Goal: Information Seeking & Learning: Learn about a topic

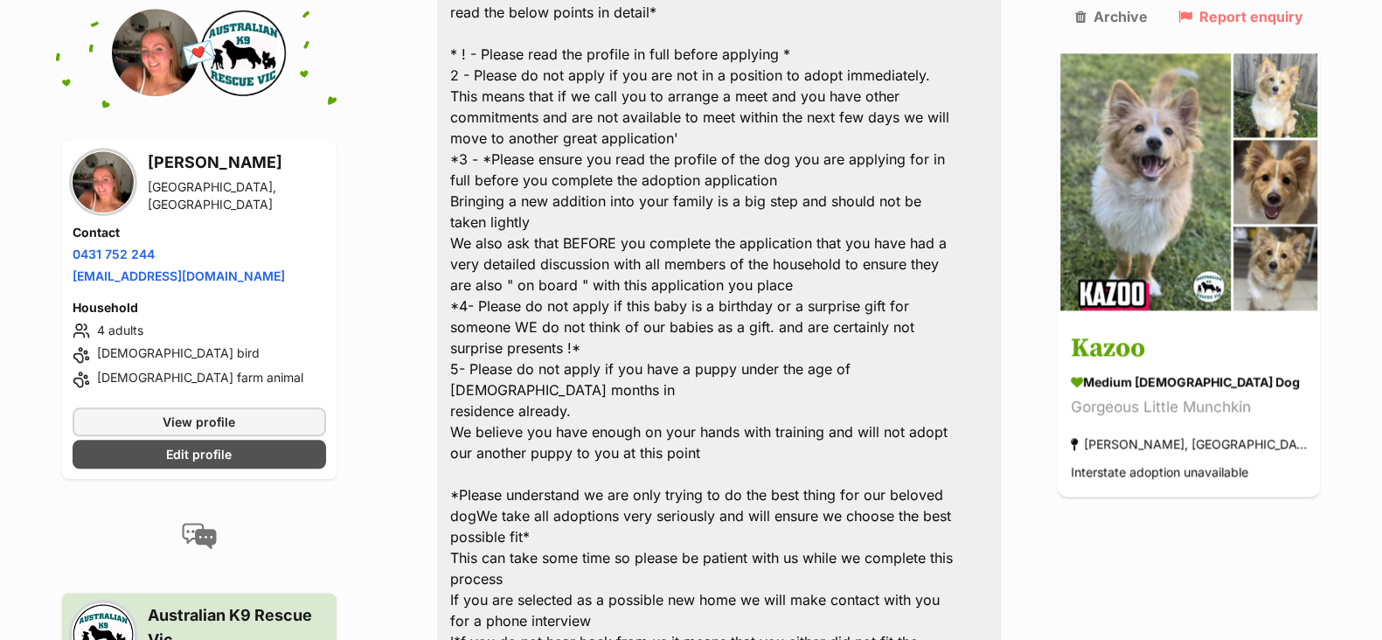
scroll to position [2505, 0]
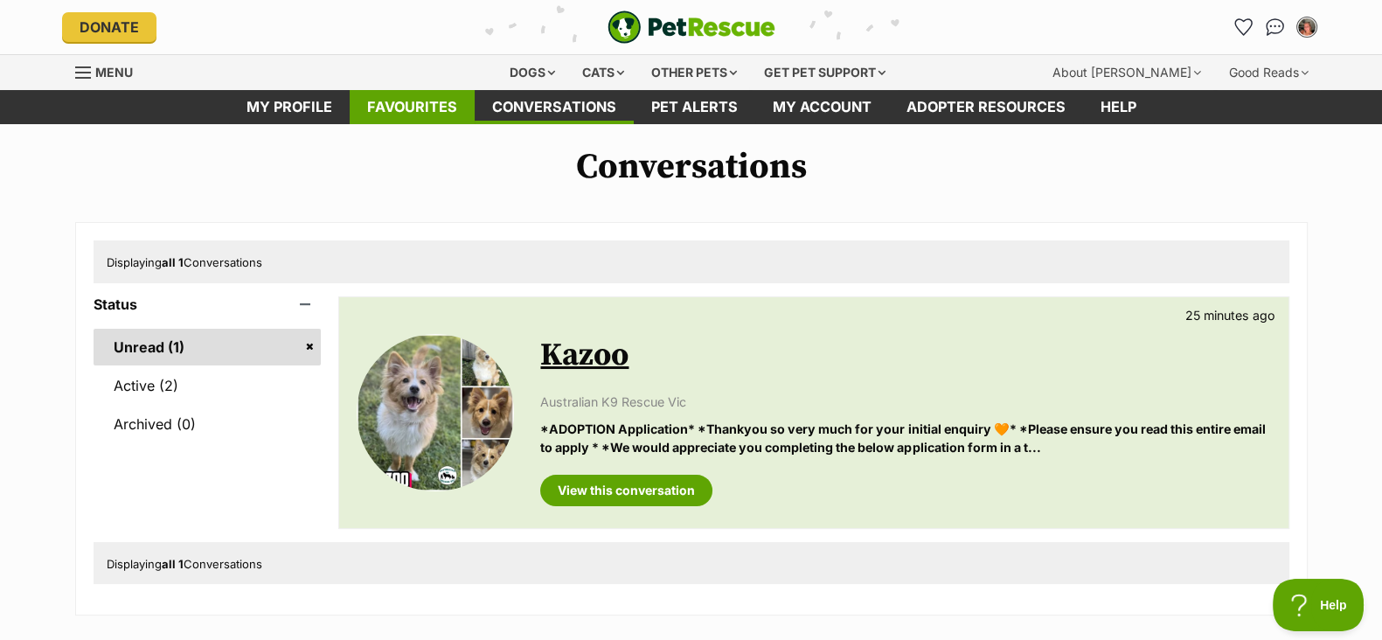
click at [440, 115] on link "Favourites" at bounding box center [412, 107] width 125 height 34
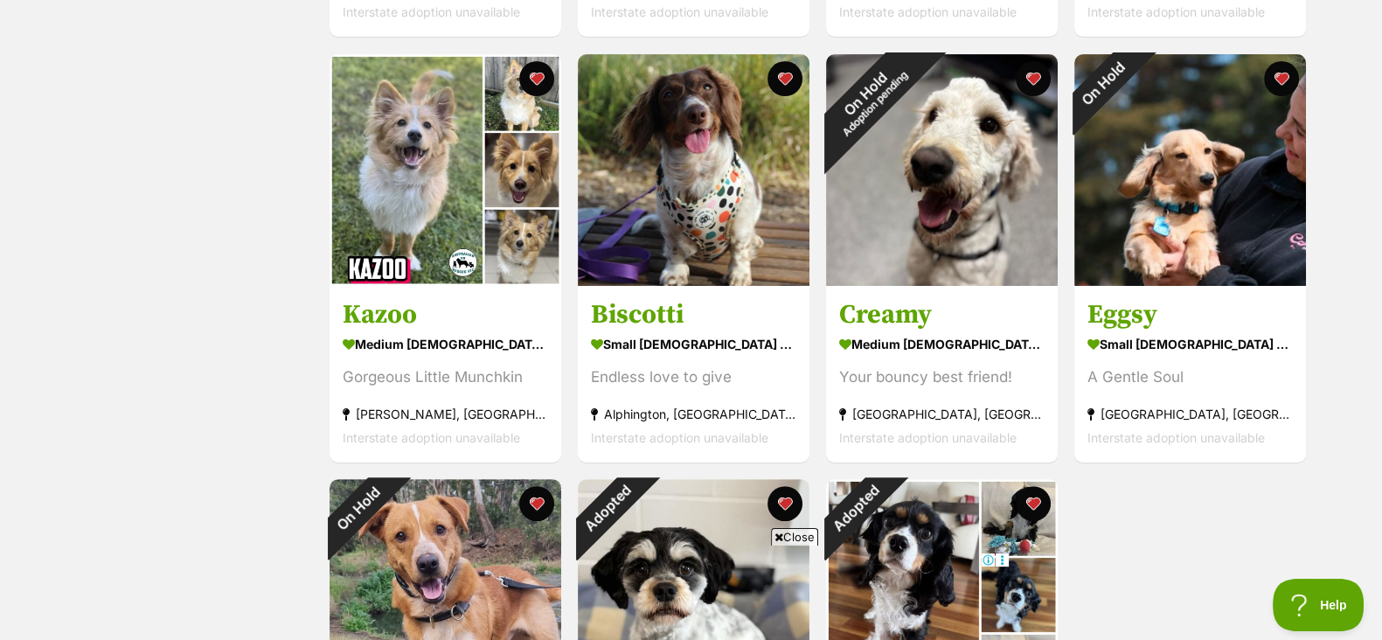
scroll to position [729, 0]
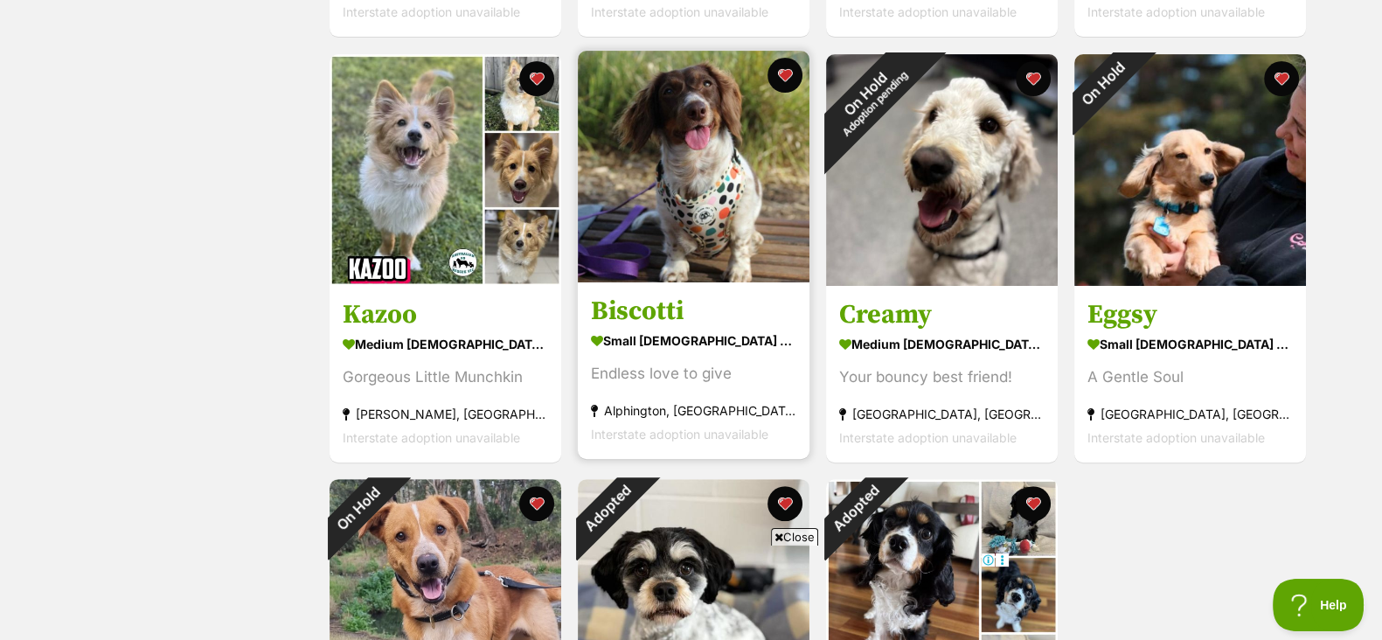
click at [683, 194] on img at bounding box center [694, 167] width 232 height 232
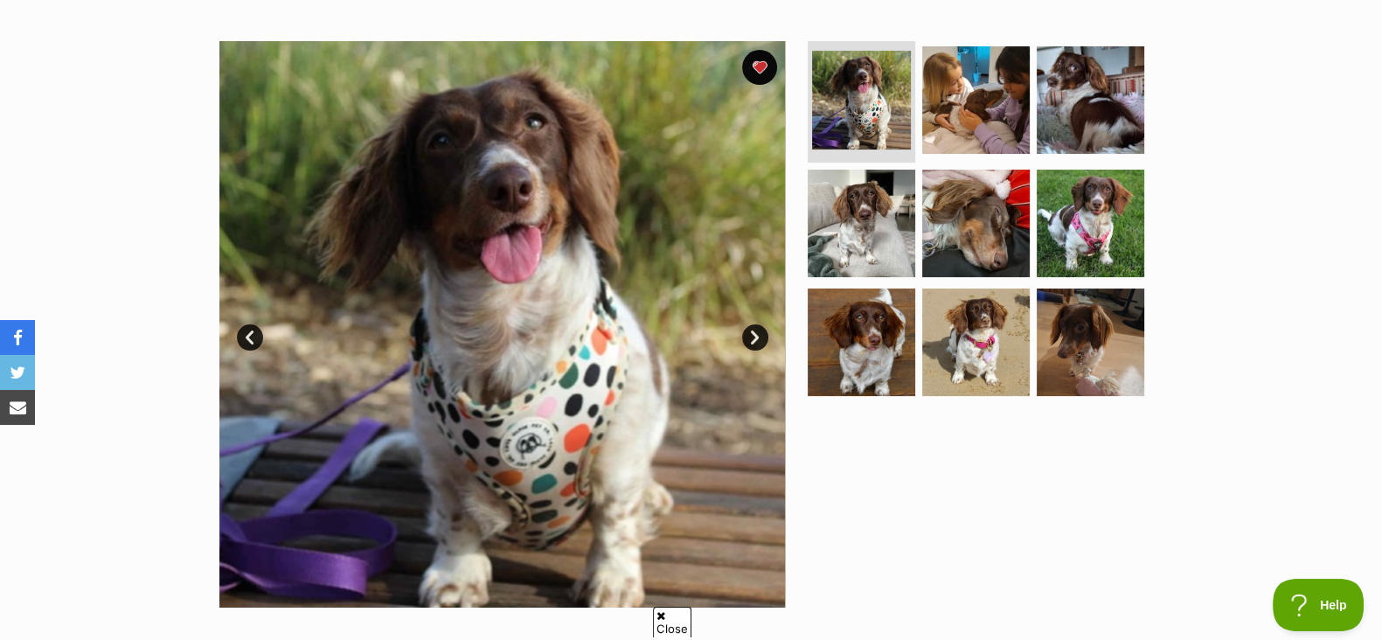
click at [749, 339] on link "Next" at bounding box center [755, 337] width 26 height 26
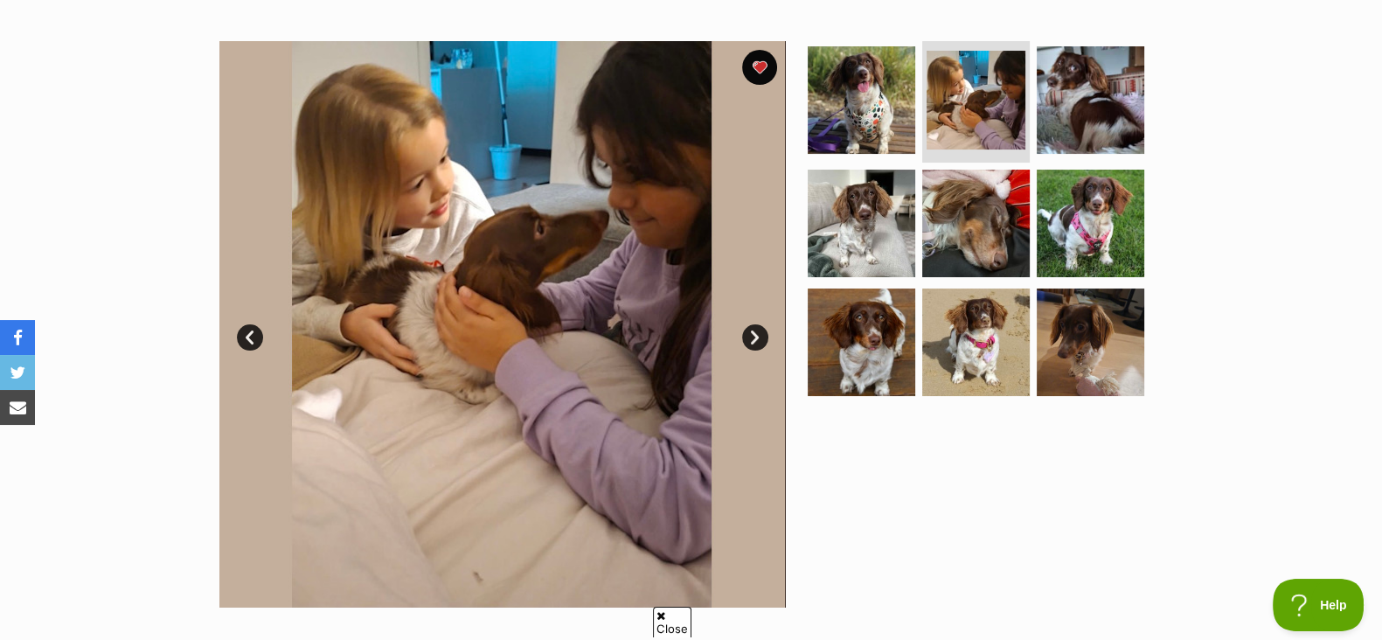
click at [749, 339] on link "Next" at bounding box center [755, 337] width 26 height 26
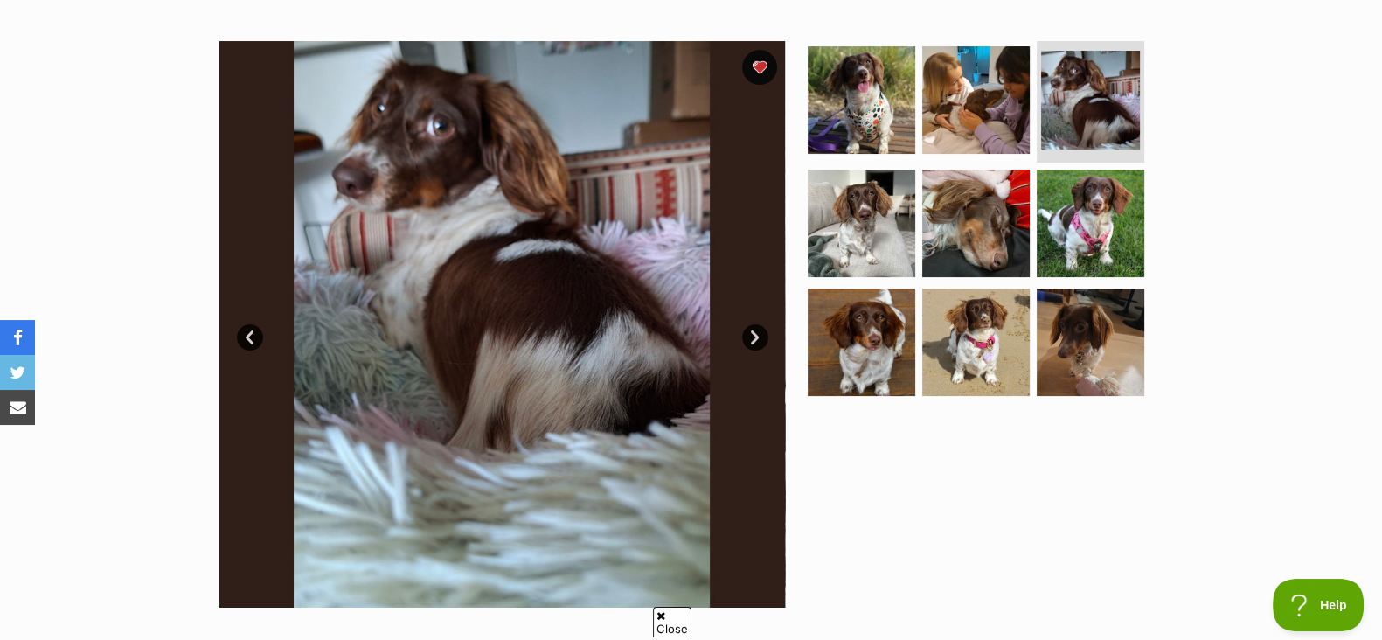
click at [749, 339] on link "Next" at bounding box center [755, 337] width 26 height 26
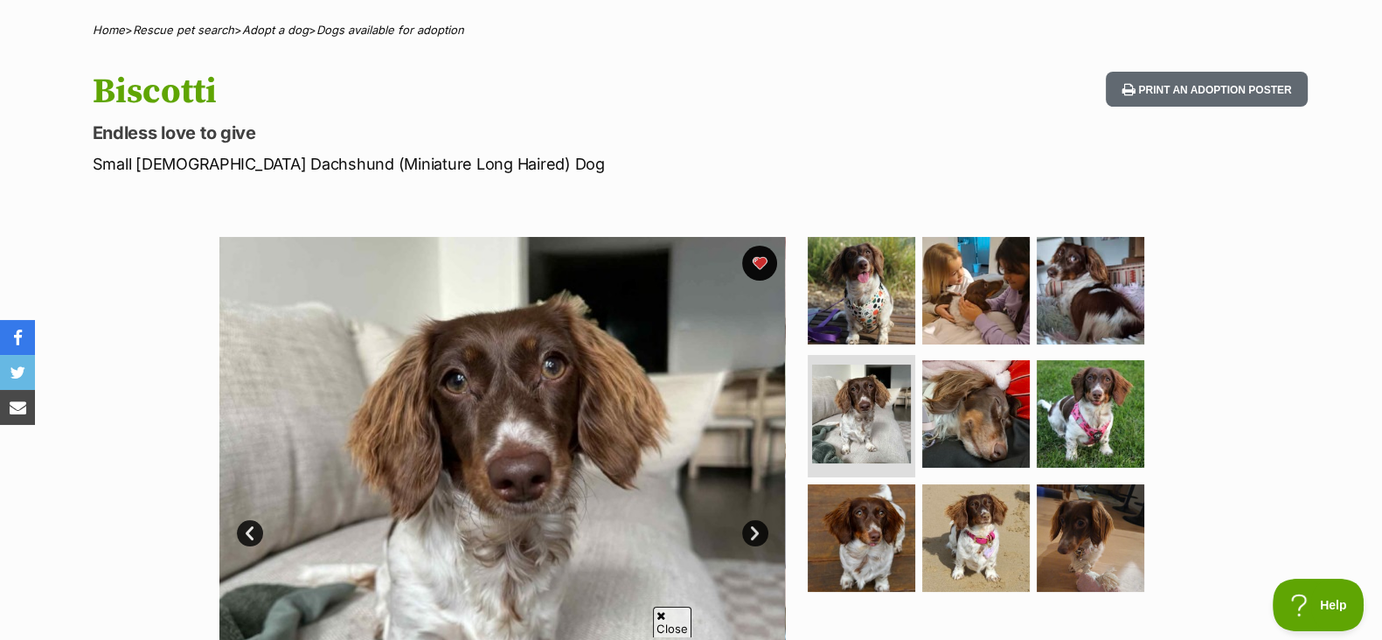
scroll to position [126, 0]
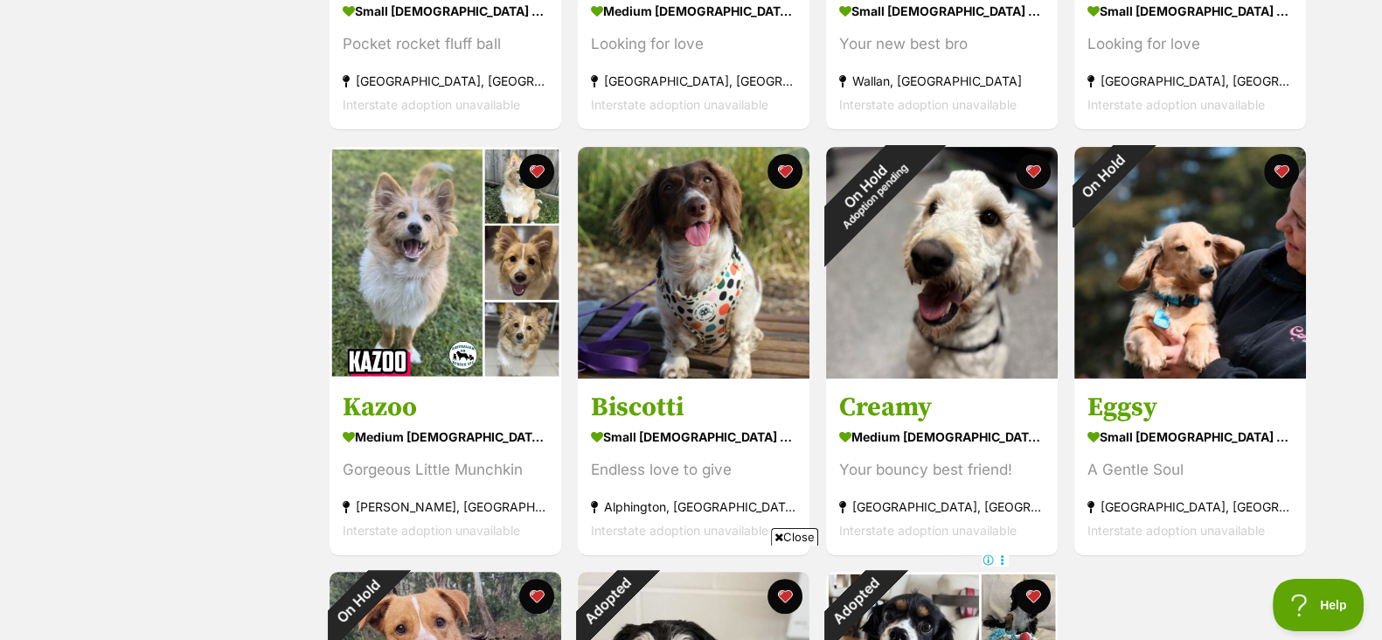
scroll to position [635, 0]
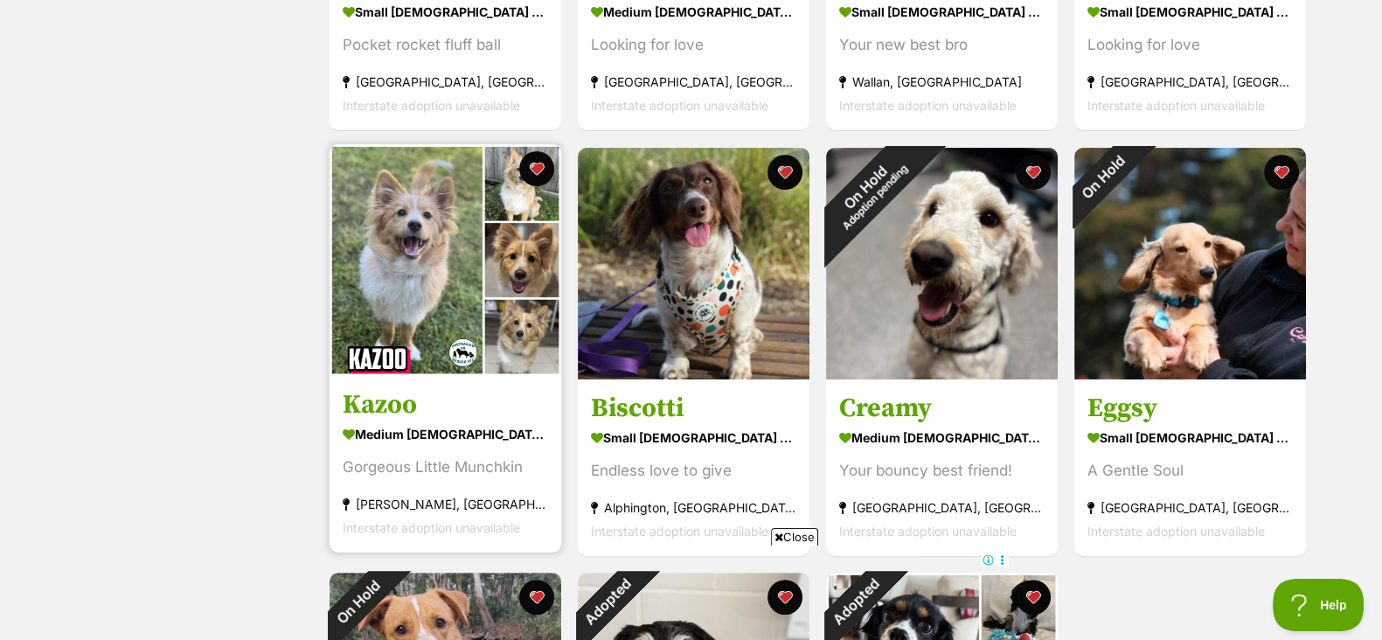
click at [454, 256] on img at bounding box center [445, 260] width 232 height 232
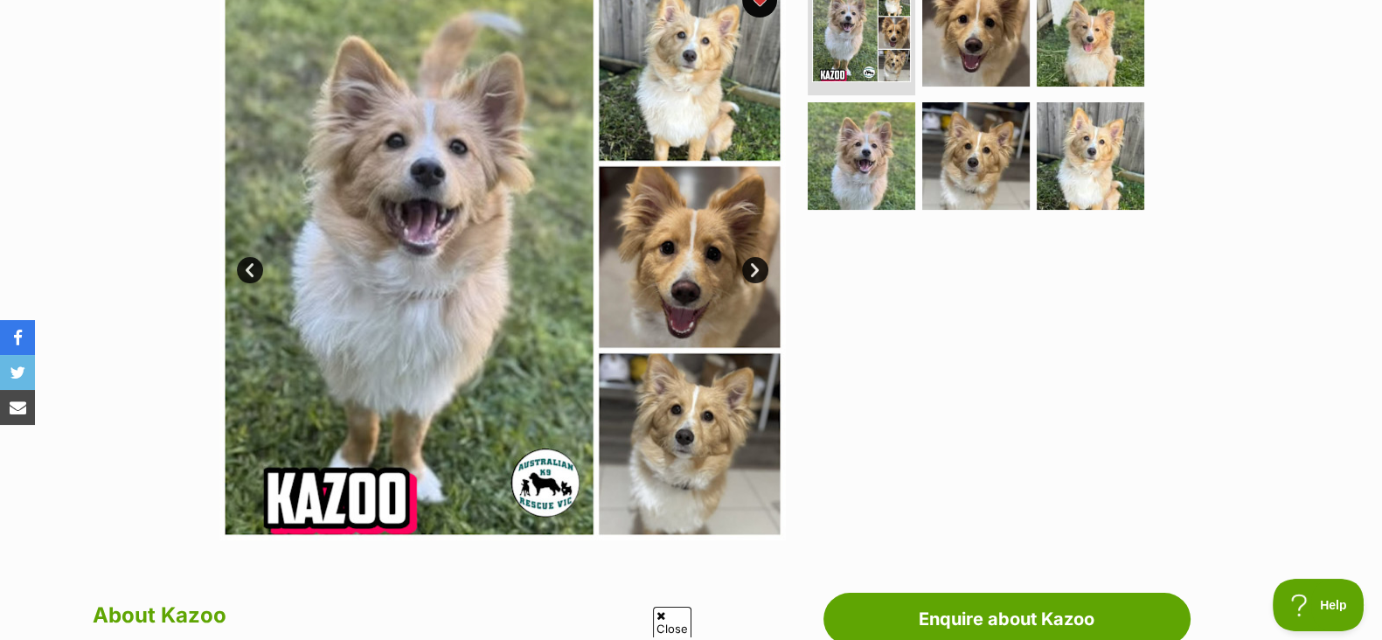
scroll to position [419, 0]
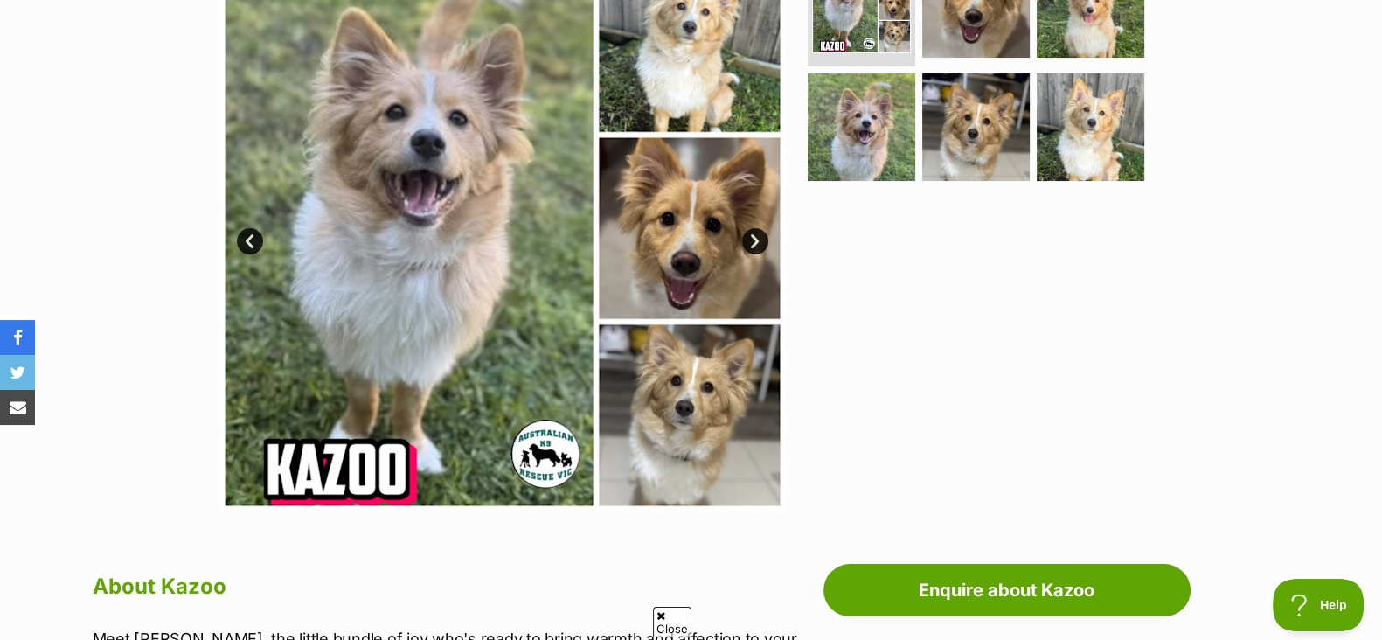
click img
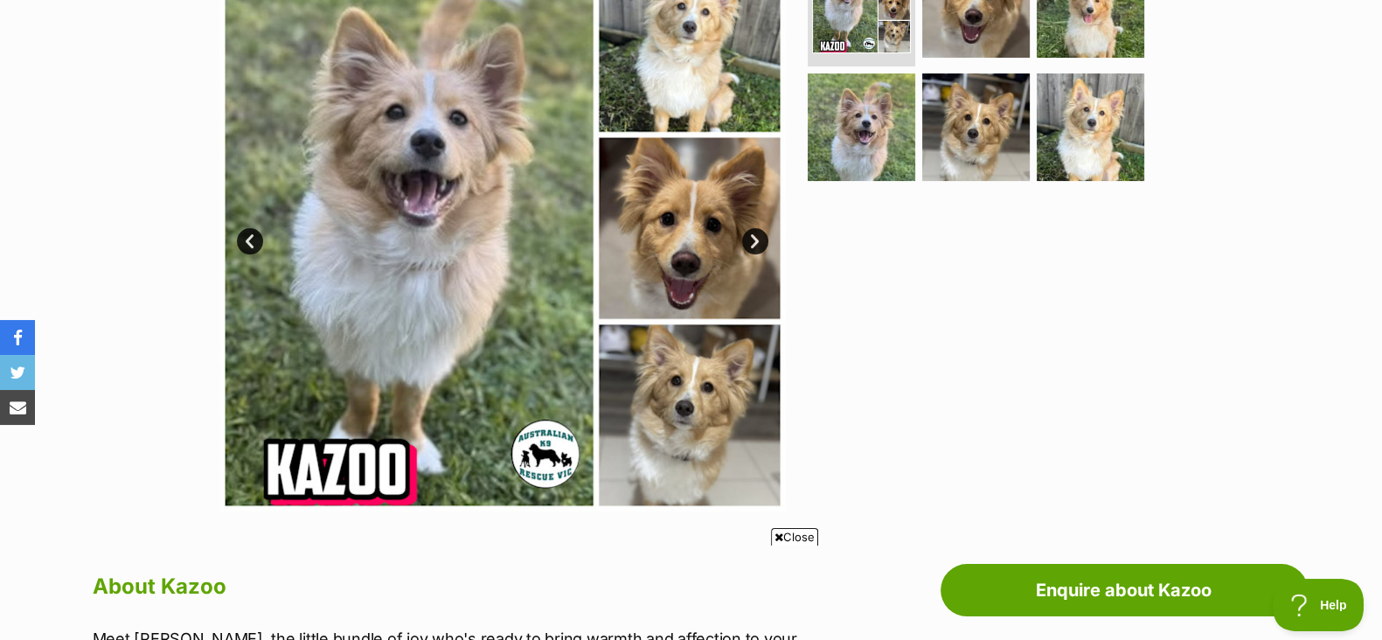
scroll to position [0, 0]
click img
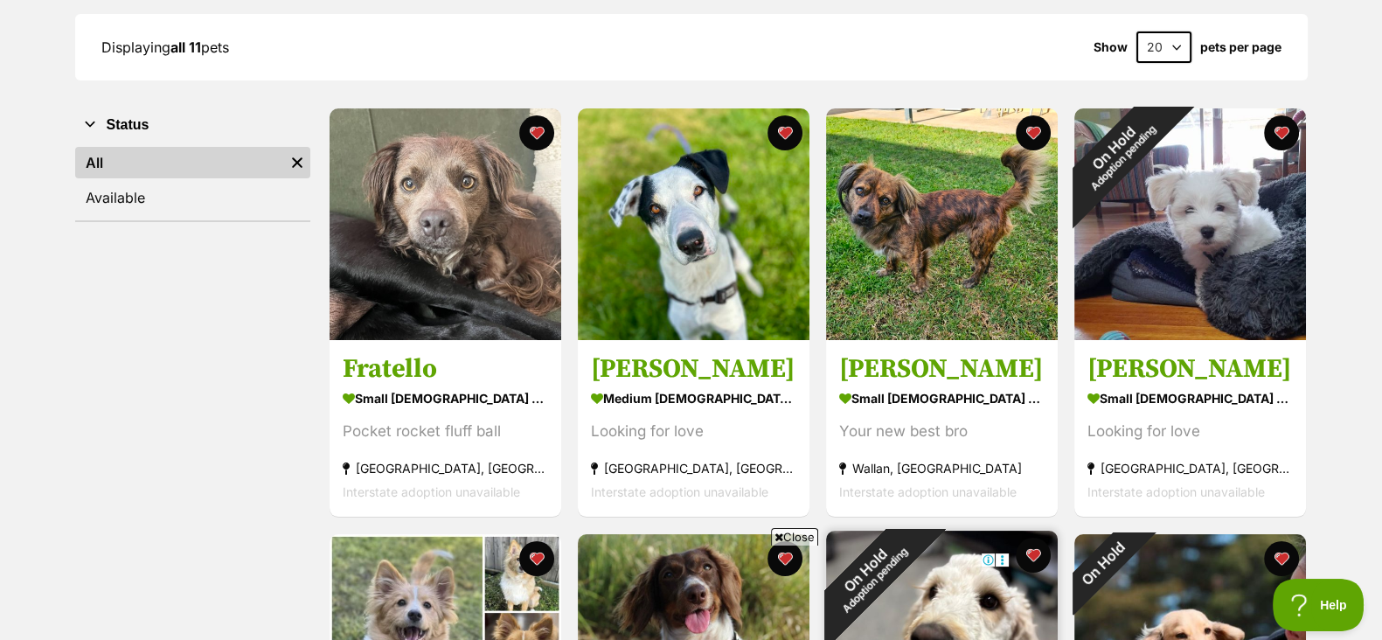
scroll to position [209, 0]
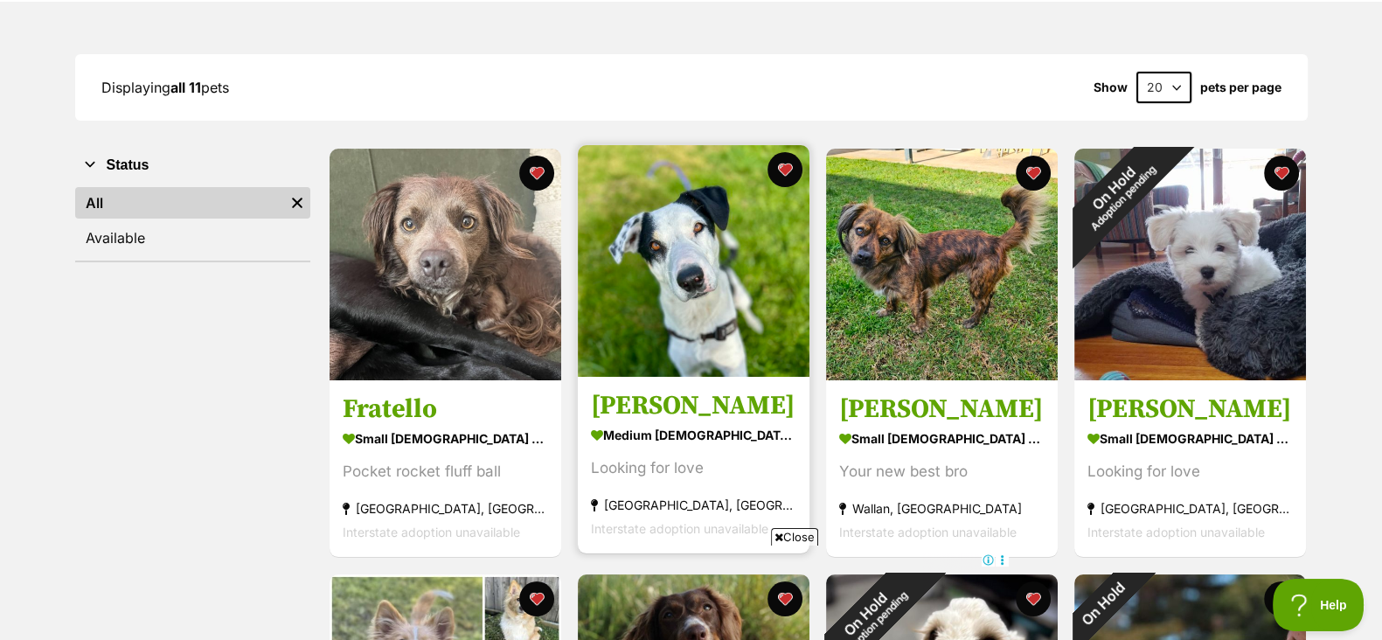
click at [657, 286] on img at bounding box center [694, 261] width 232 height 232
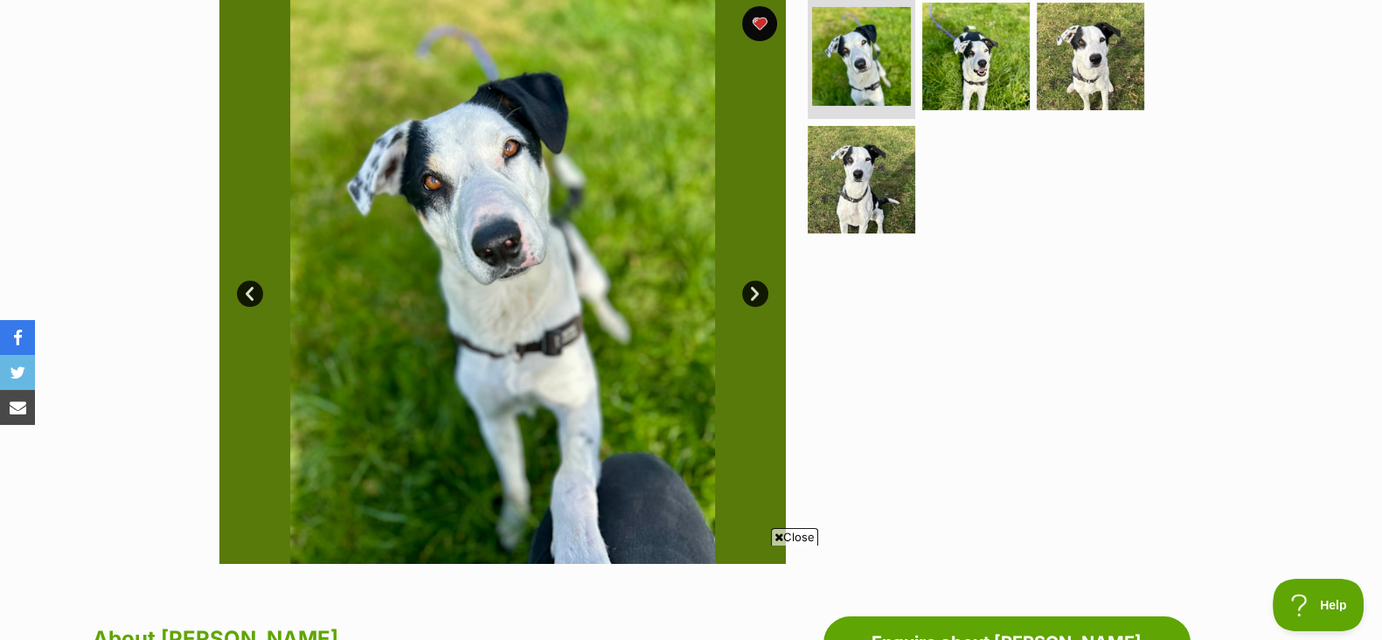
click at [742, 296] on link "Next" at bounding box center [755, 294] width 26 height 26
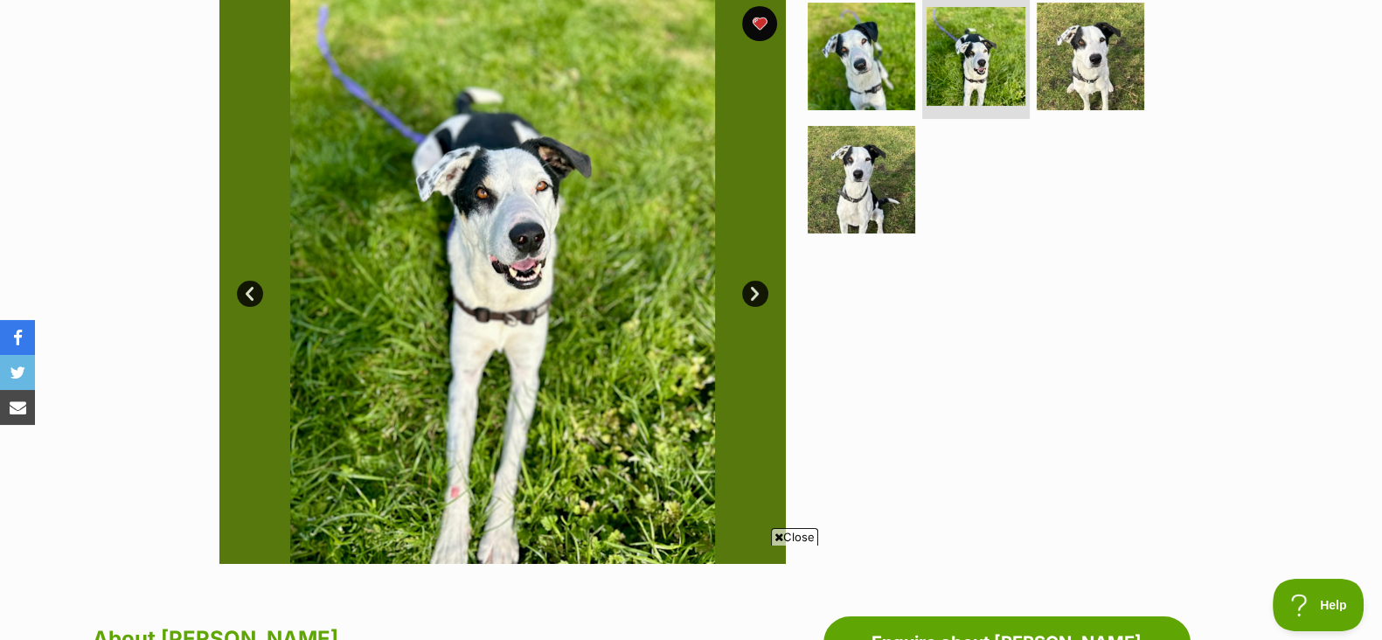
click at [762, 303] on img at bounding box center [502, 280] width 566 height 566
click at [765, 288] on link "Next" at bounding box center [755, 294] width 26 height 26
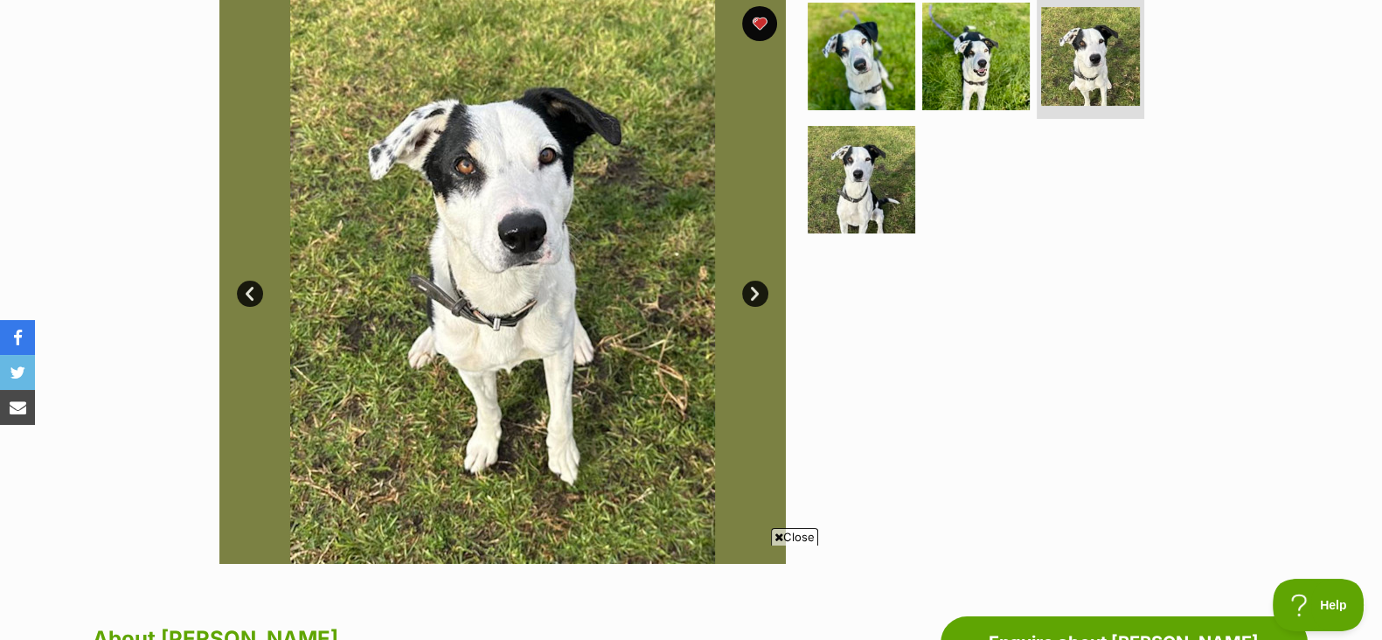
click at [759, 301] on link "Next" at bounding box center [755, 294] width 26 height 26
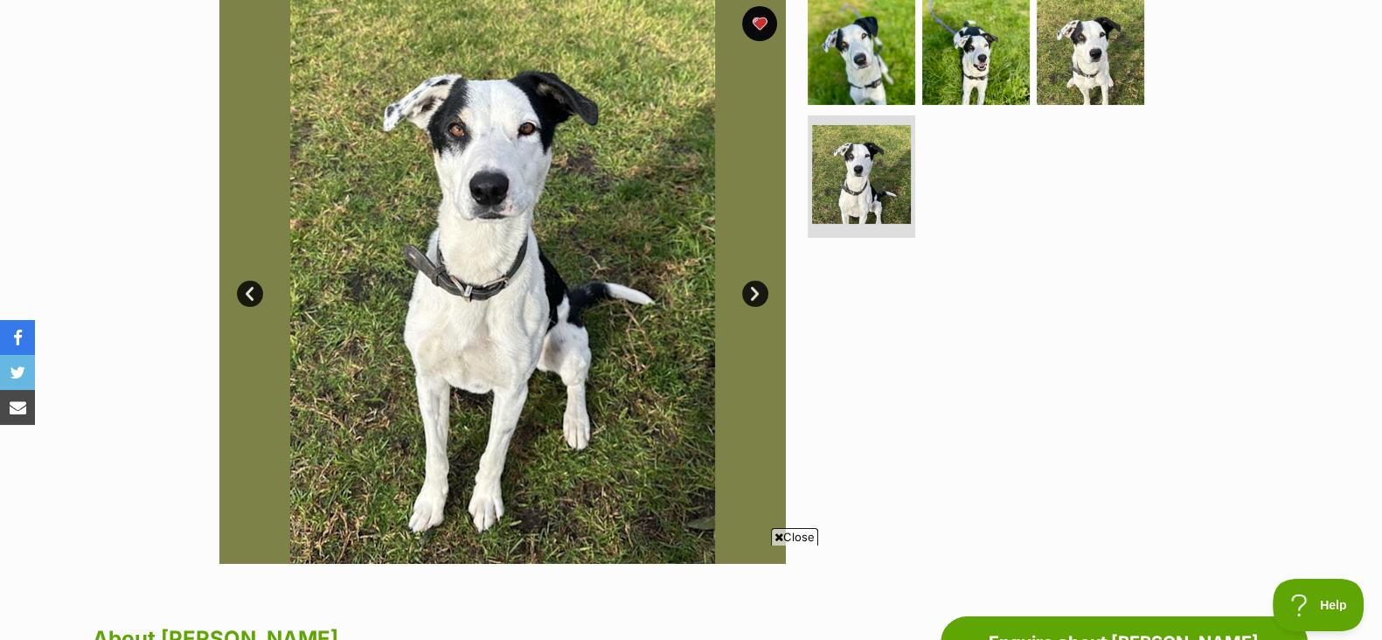
click at [752, 292] on link "Next" at bounding box center [755, 294] width 26 height 26
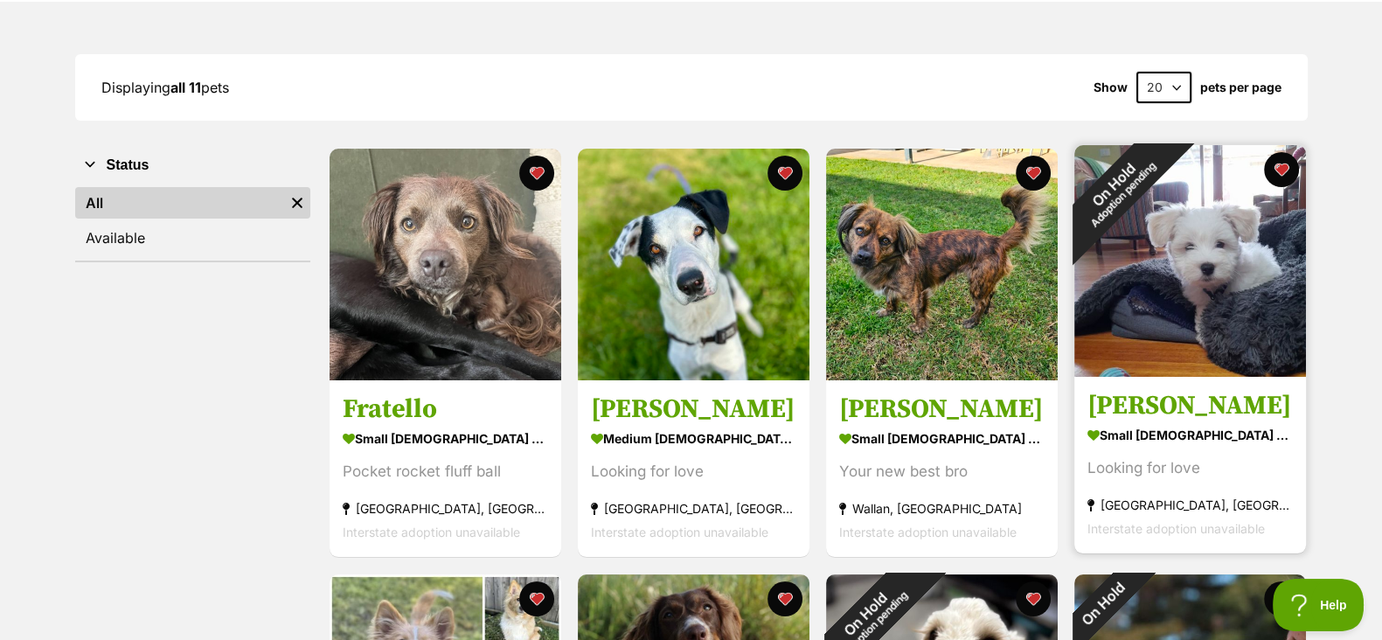
click at [1202, 273] on img at bounding box center [1190, 261] width 232 height 232
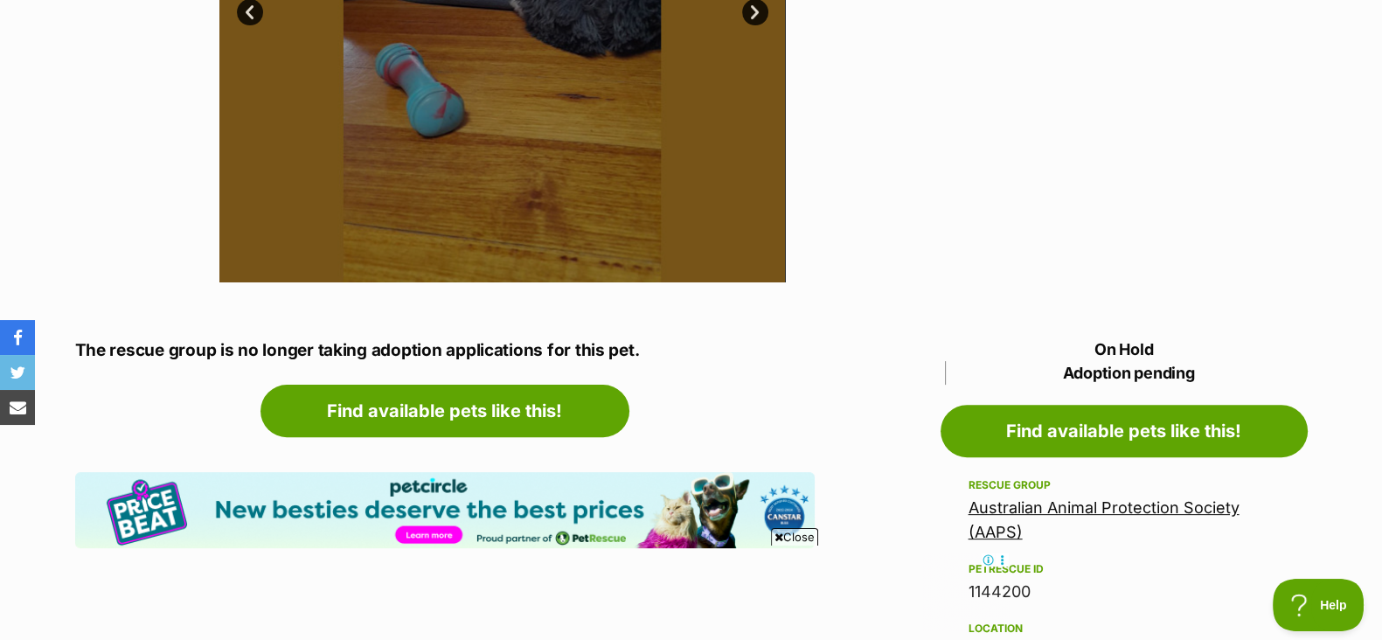
scroll to position [648, 0]
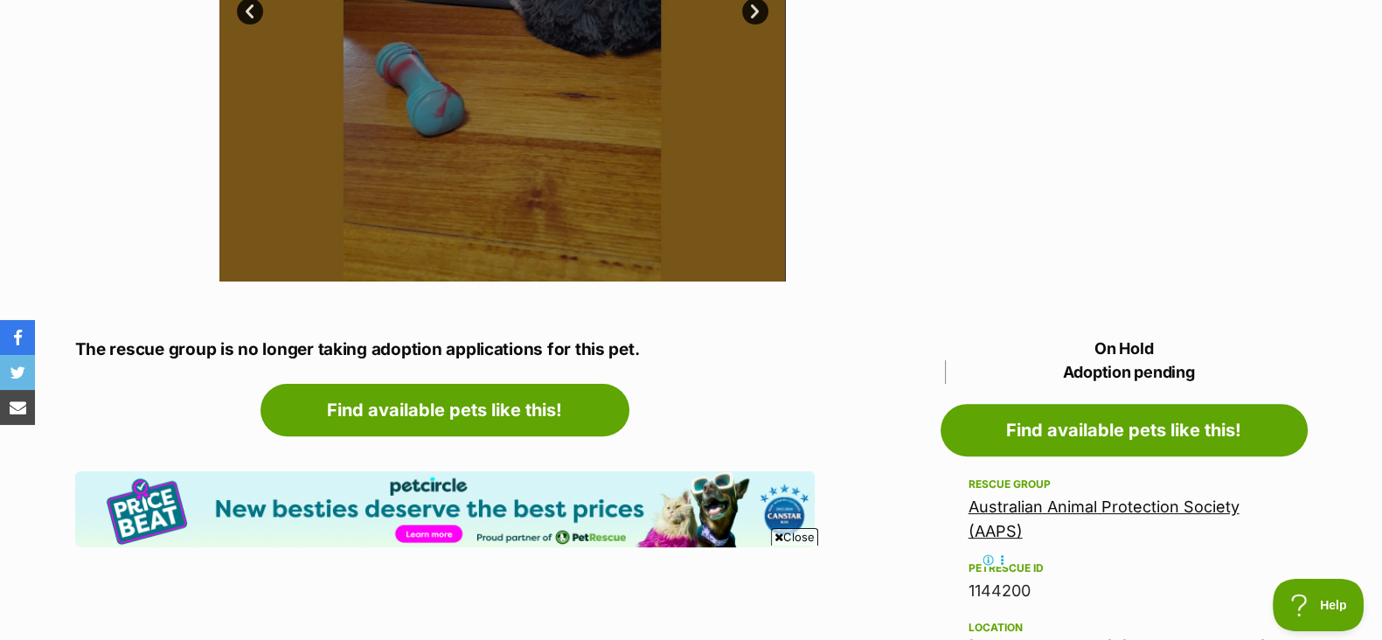
drag, startPoint x: 0, startPoint y: 0, endPoint x: 1202, endPoint y: 273, distance: 1233.0
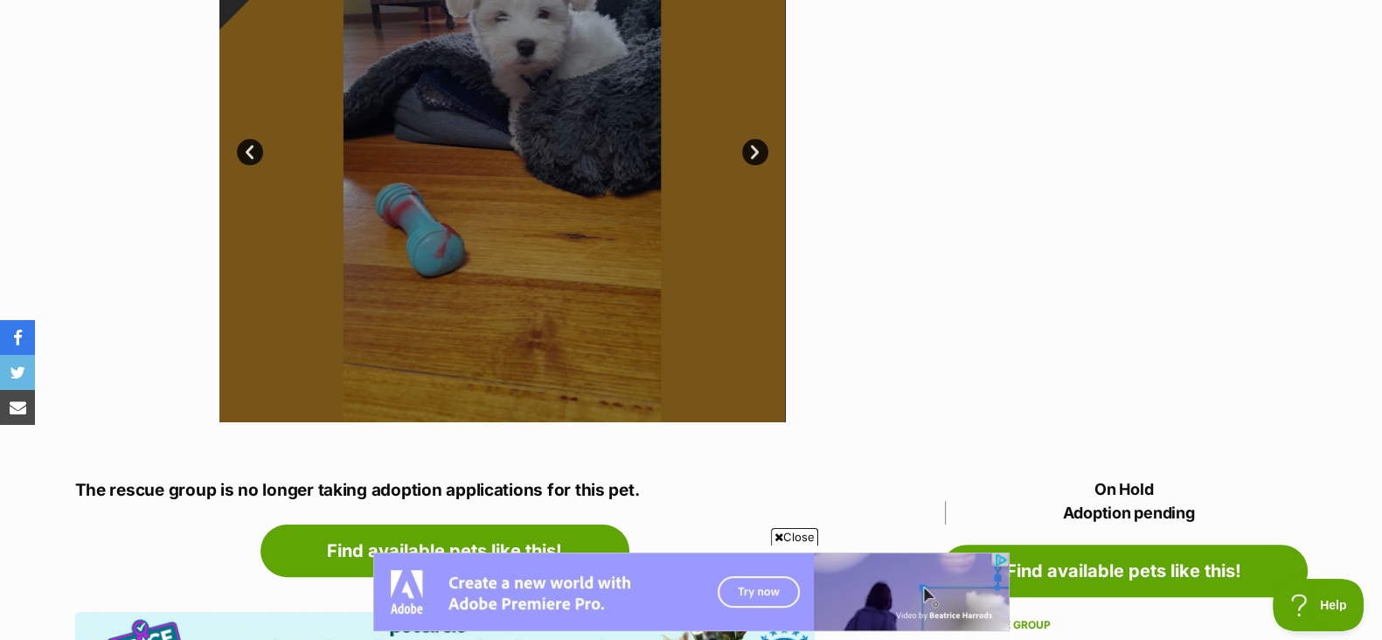
scroll to position [0, 0]
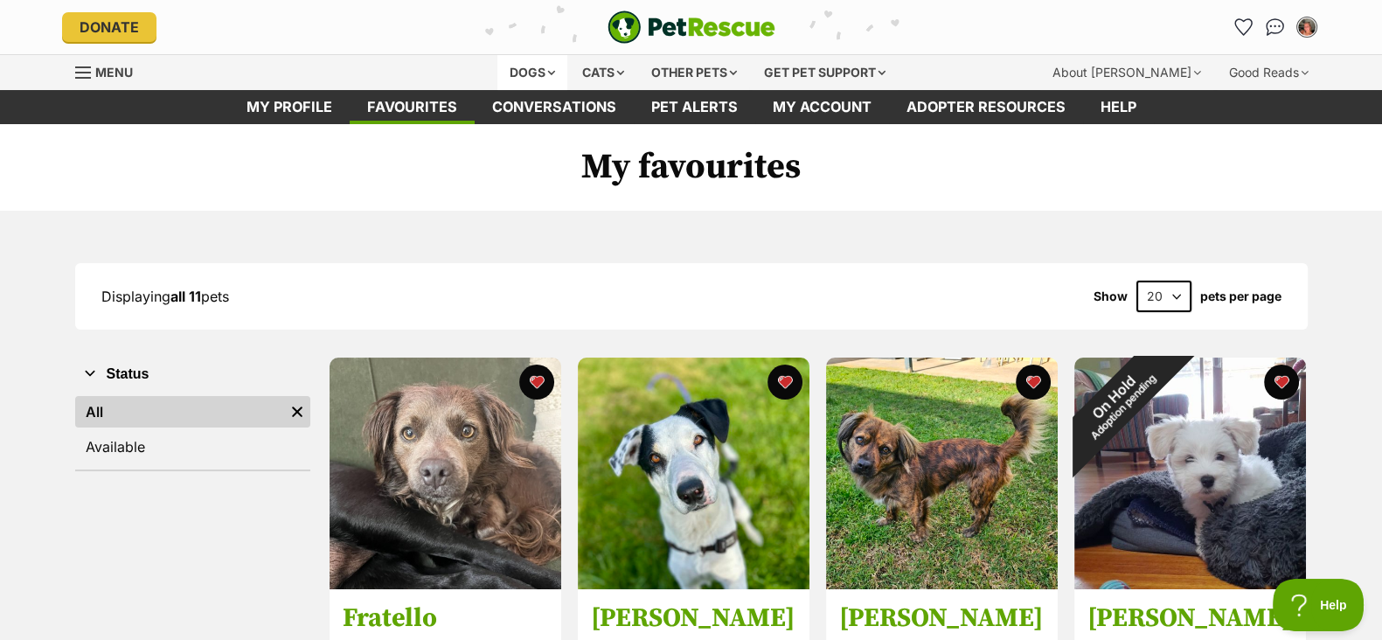
click at [521, 64] on div "Dogs" at bounding box center [532, 72] width 70 height 35
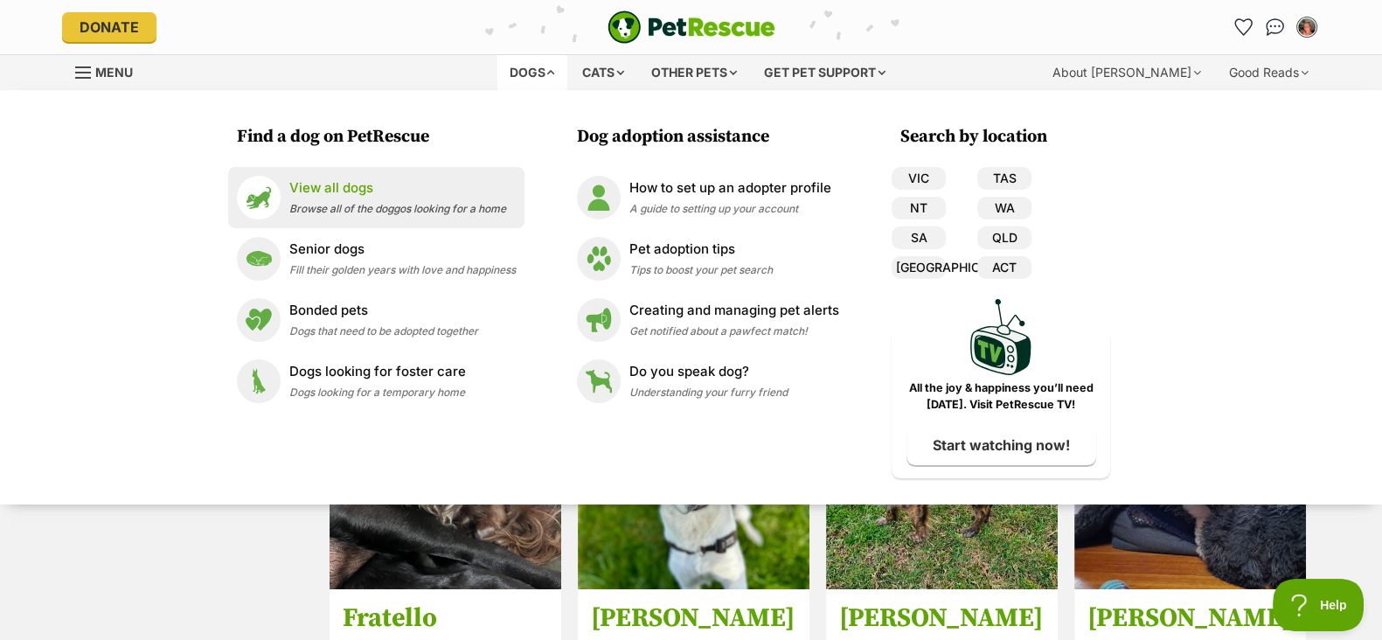
click at [384, 207] on span "Browse all of the doggos looking for a home" at bounding box center [397, 208] width 217 height 13
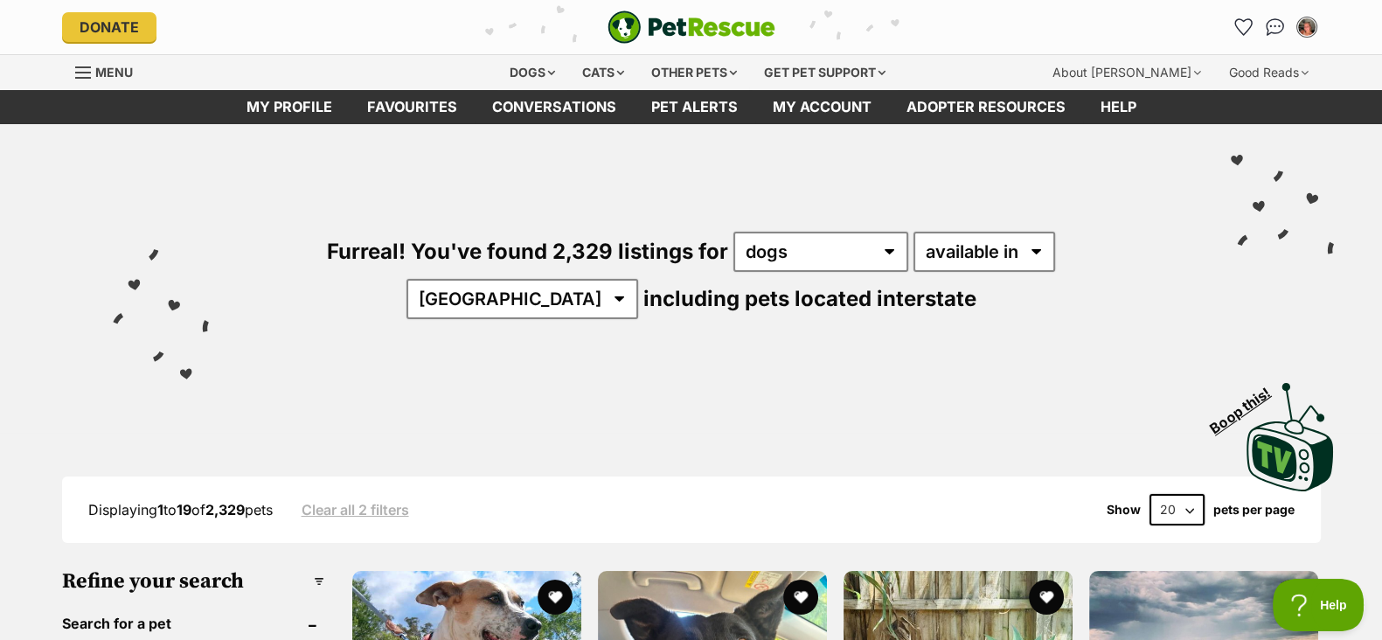
scroll to position [23, 0]
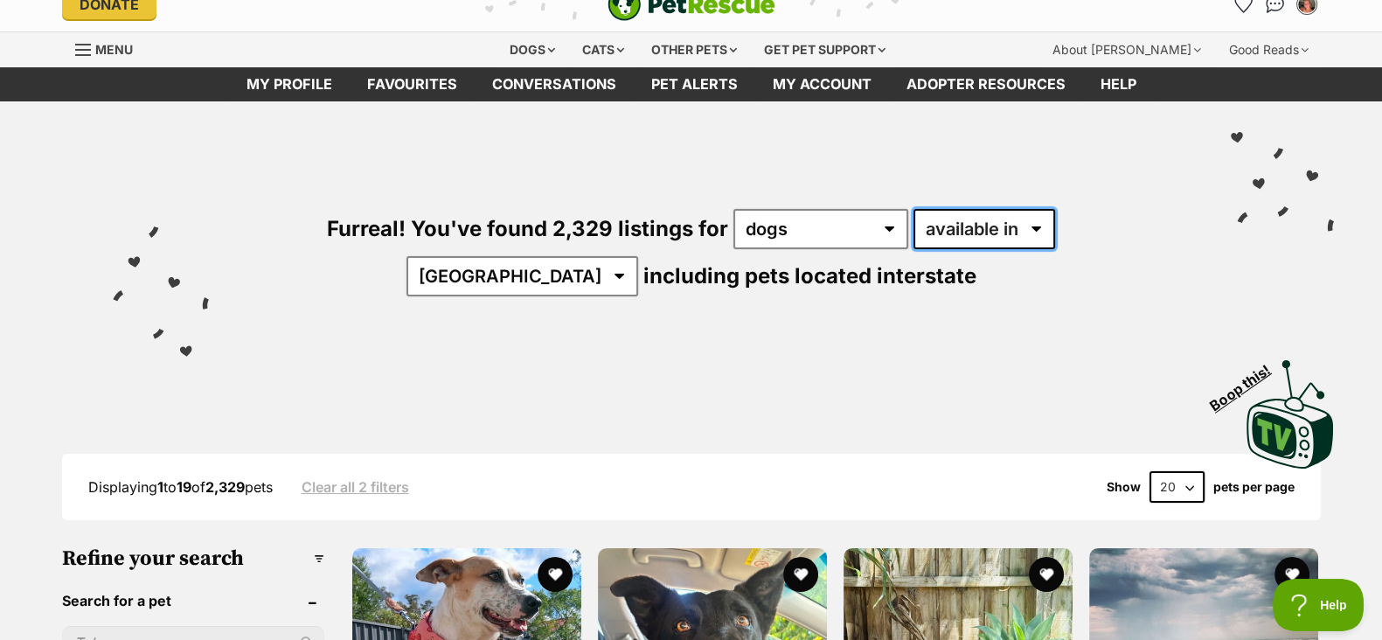
click at [921, 217] on select "available in located in" at bounding box center [984, 229] width 142 height 40
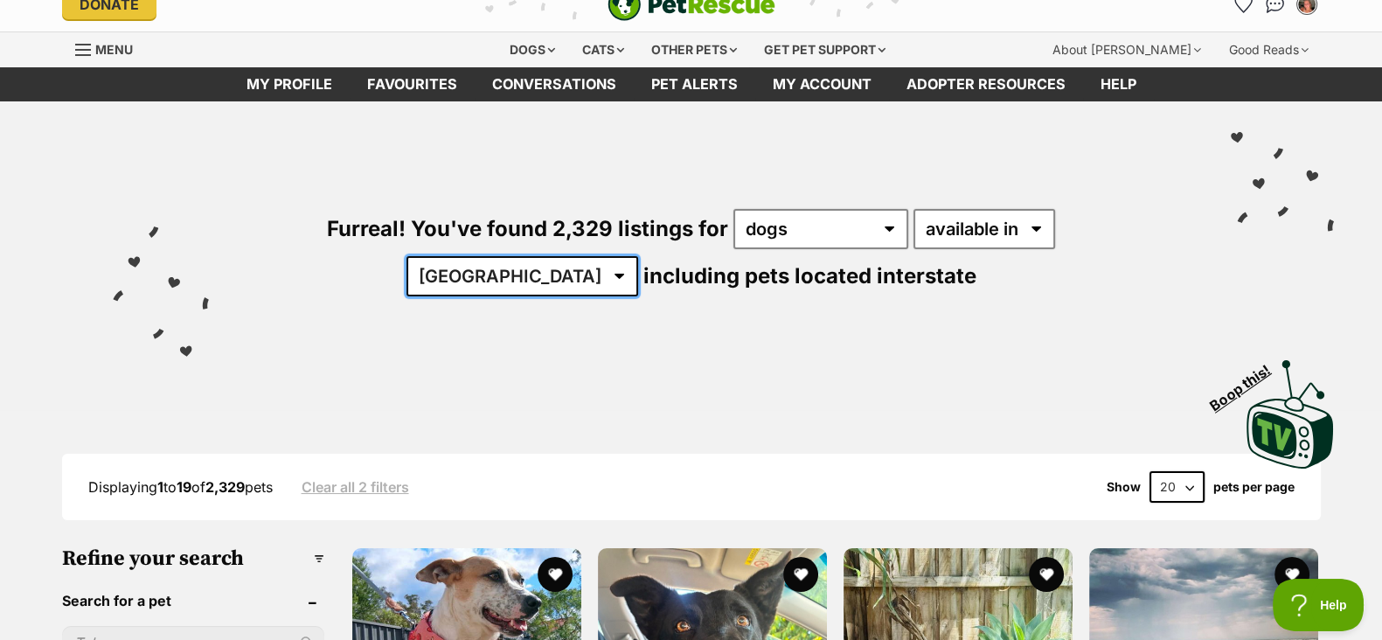
click at [638, 256] on select "Australia ACT NSW NT QLD SA TAS VIC WA" at bounding box center [522, 276] width 232 height 40
select select "VIC"
click at [638, 256] on select "Australia ACT NSW NT QLD SA TAS VIC WA" at bounding box center [522, 276] width 232 height 40
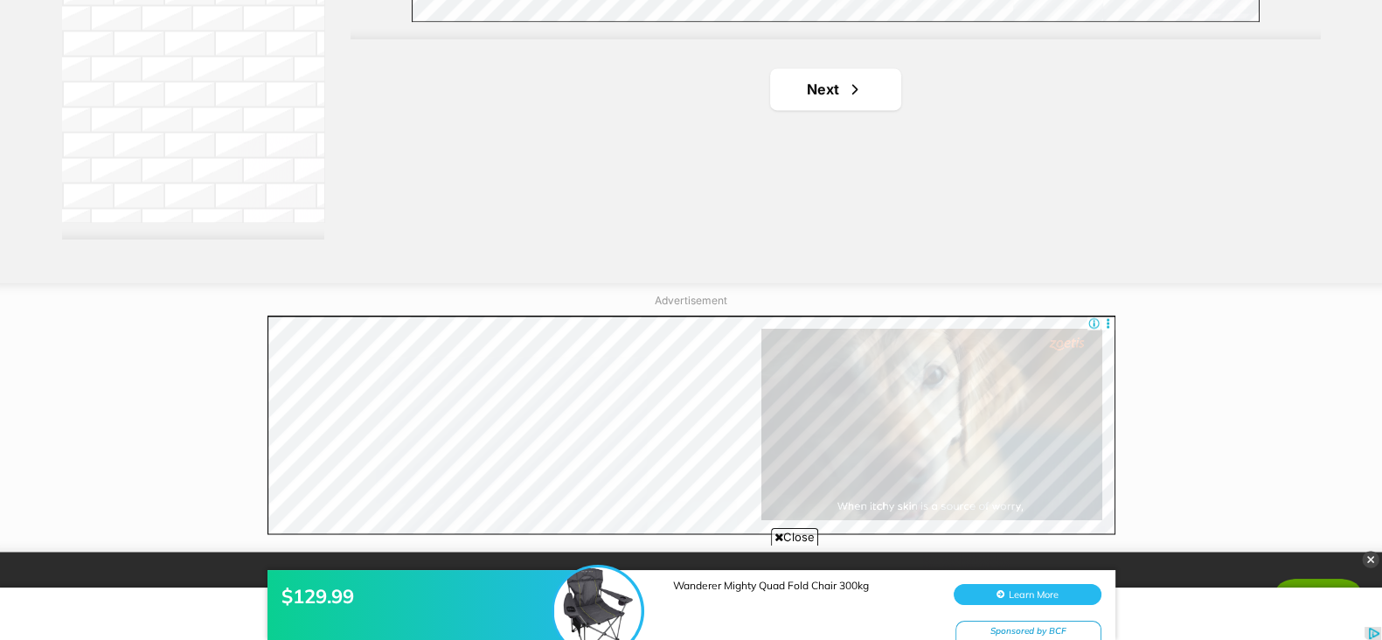
scroll to position [3416, 0]
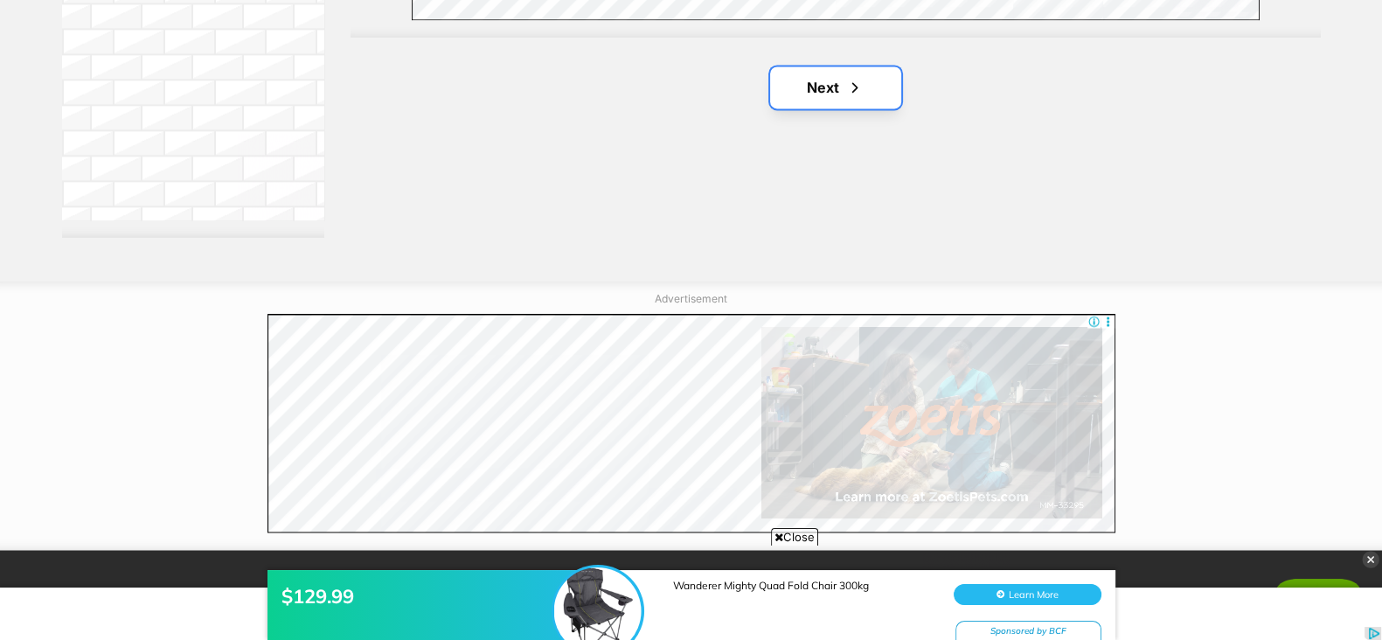
click at [817, 80] on link "Next" at bounding box center [835, 87] width 131 height 42
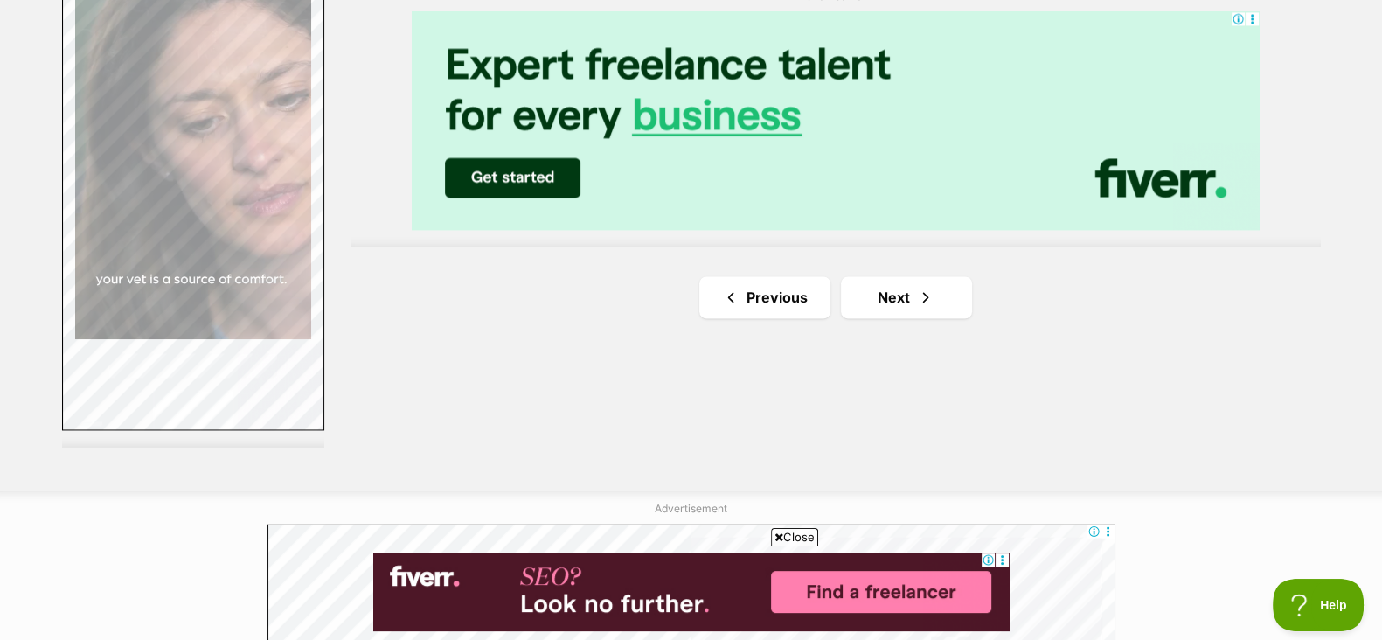
scroll to position [3204, 0]
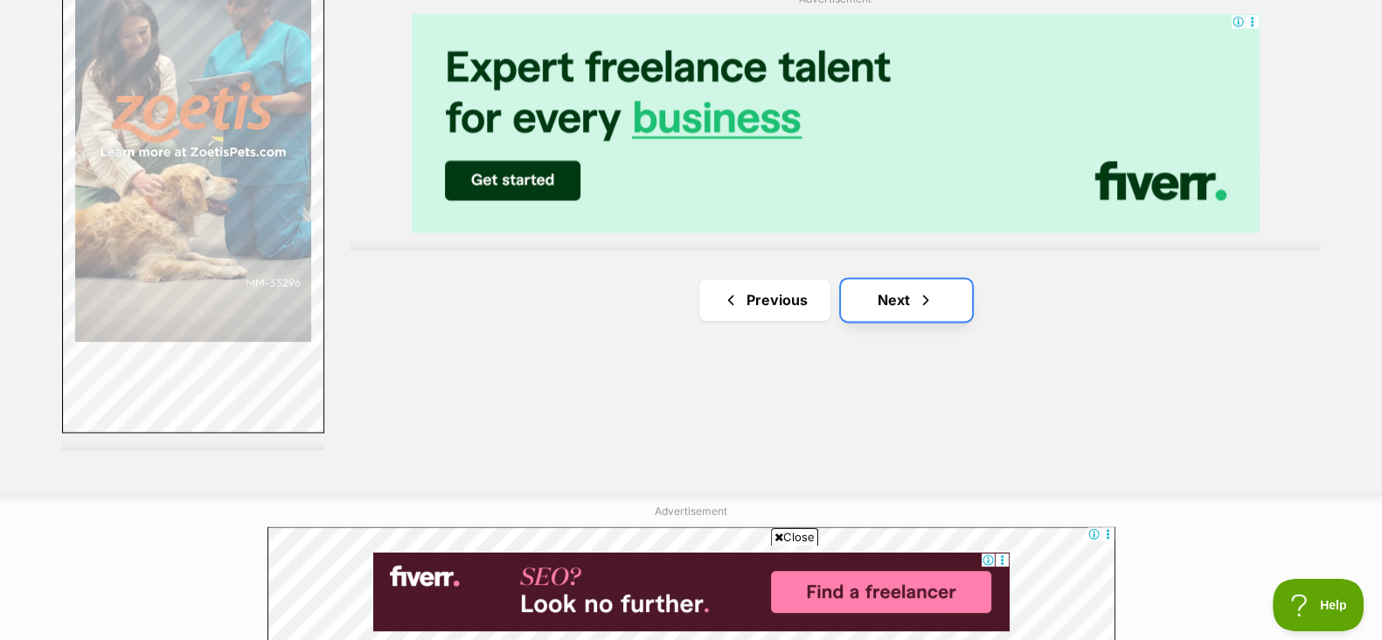
click at [911, 281] on link "Next" at bounding box center [906, 300] width 131 height 42
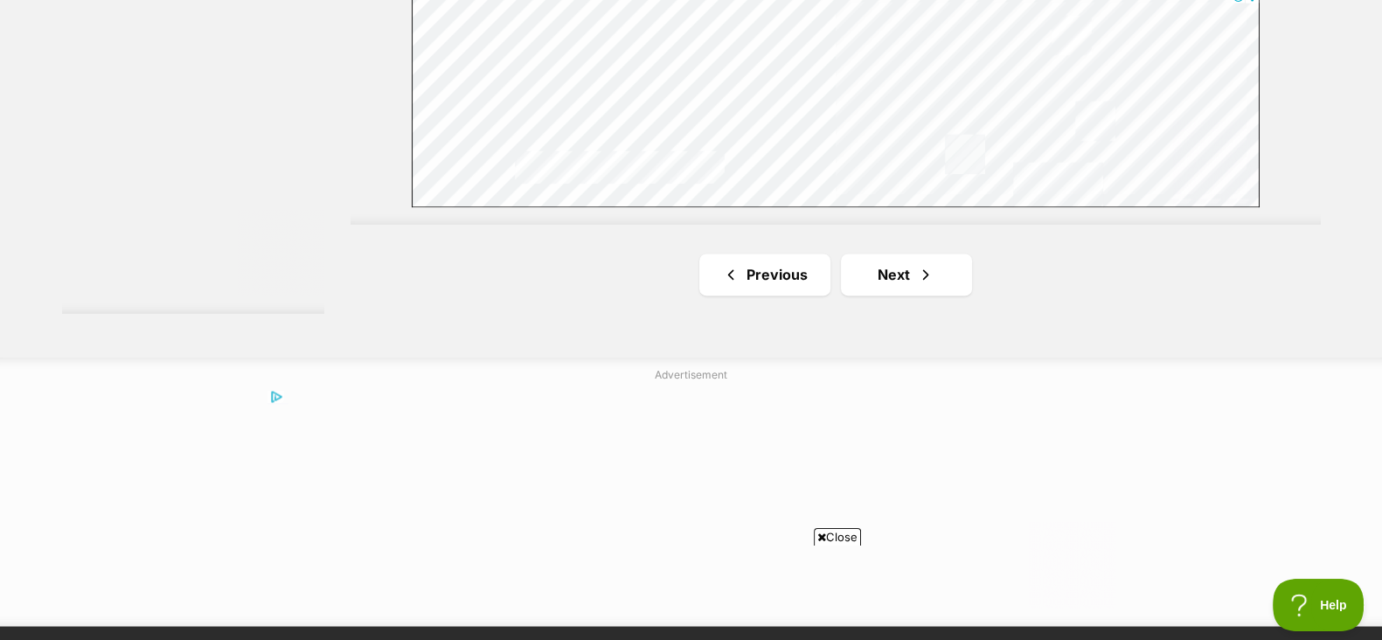
scroll to position [3342, 0]
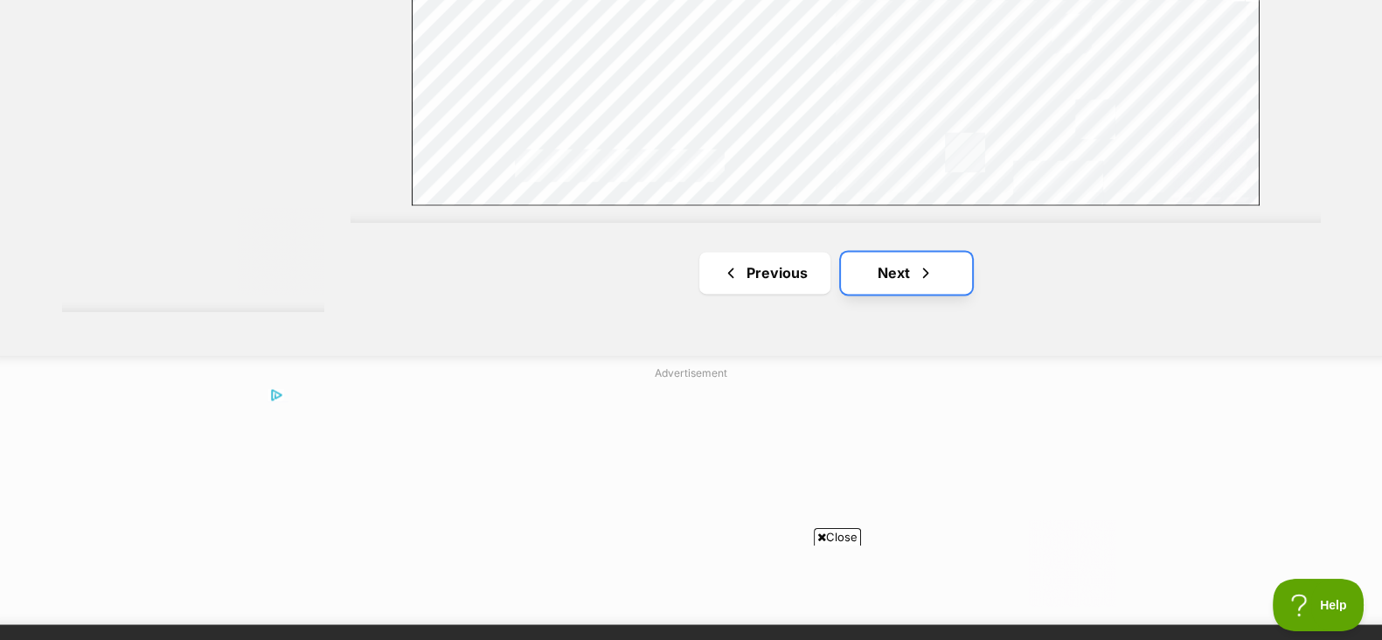
click at [887, 254] on link "Next" at bounding box center [906, 273] width 131 height 42
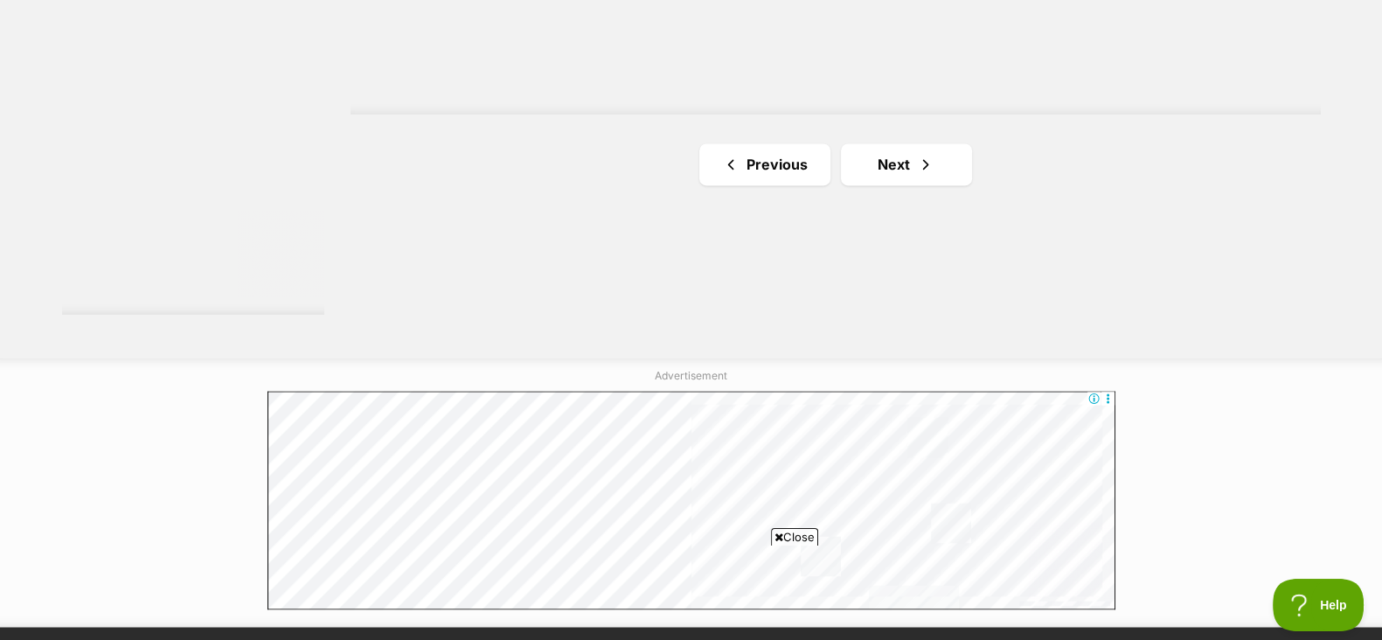
scroll to position [3340, 0]
click at [900, 146] on link "Next" at bounding box center [906, 163] width 131 height 42
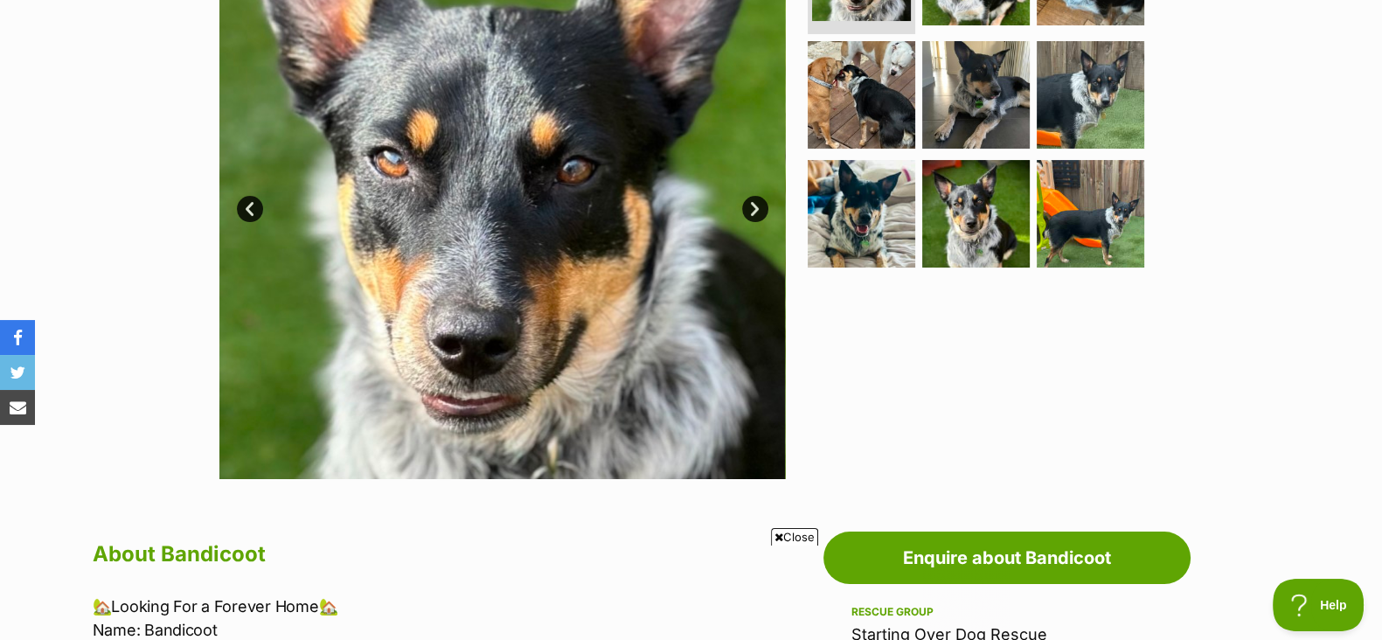
click at [747, 202] on link "Next" at bounding box center [755, 209] width 26 height 26
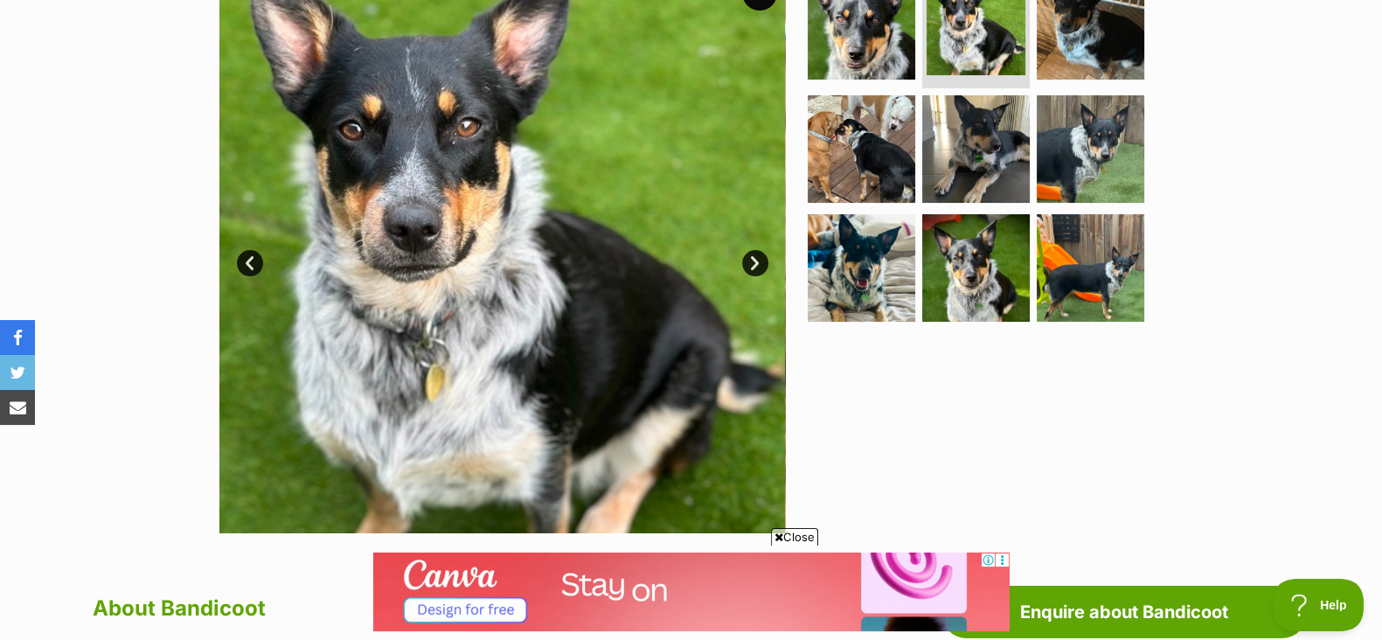
scroll to position [388, 0]
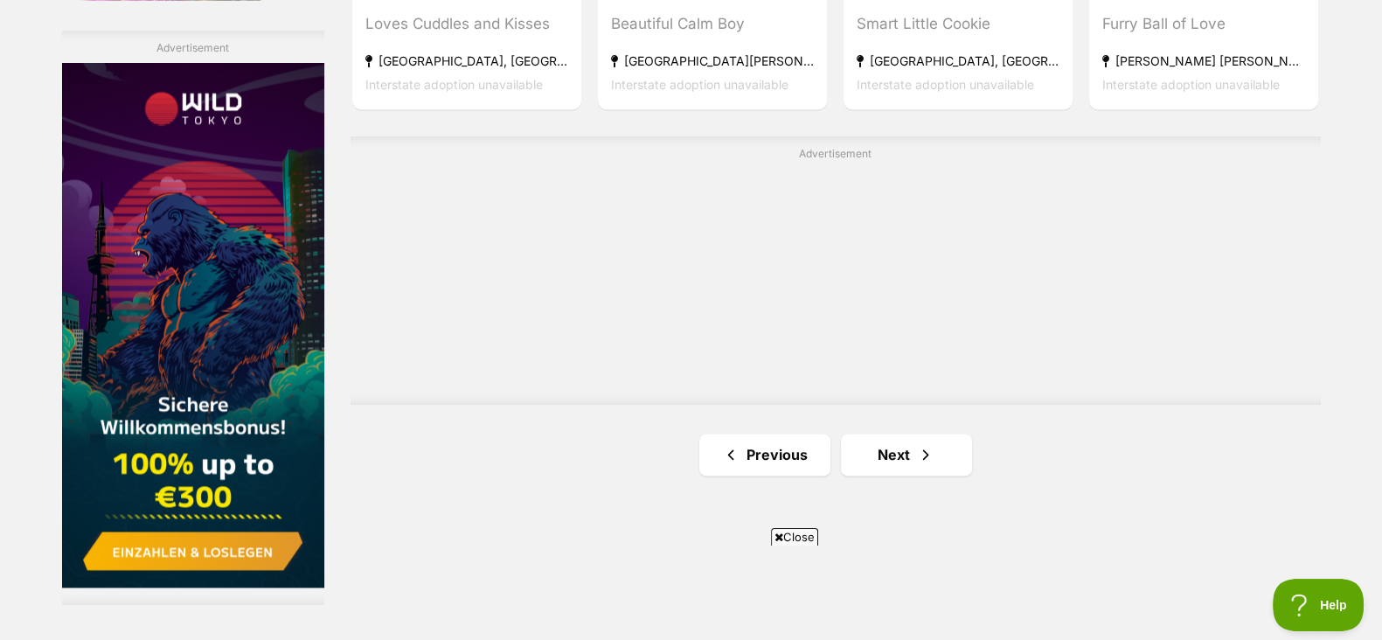
scroll to position [3051, 0]
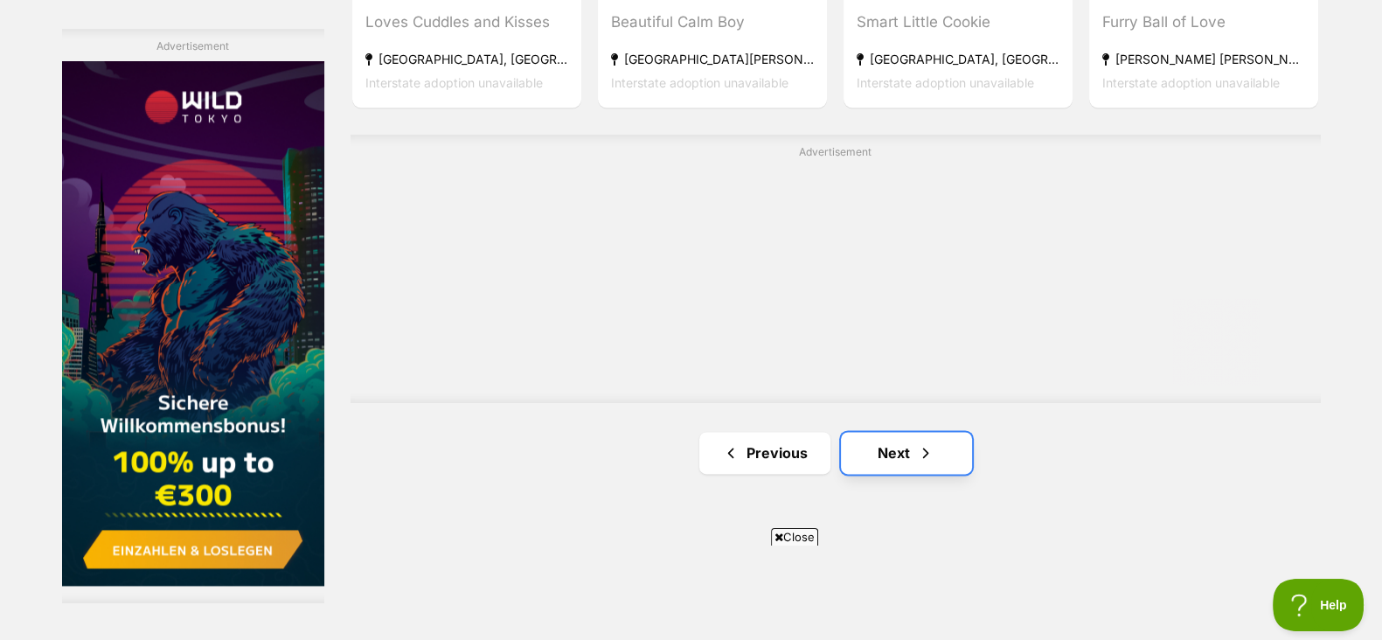
click at [956, 456] on link "Next" at bounding box center [906, 453] width 131 height 42
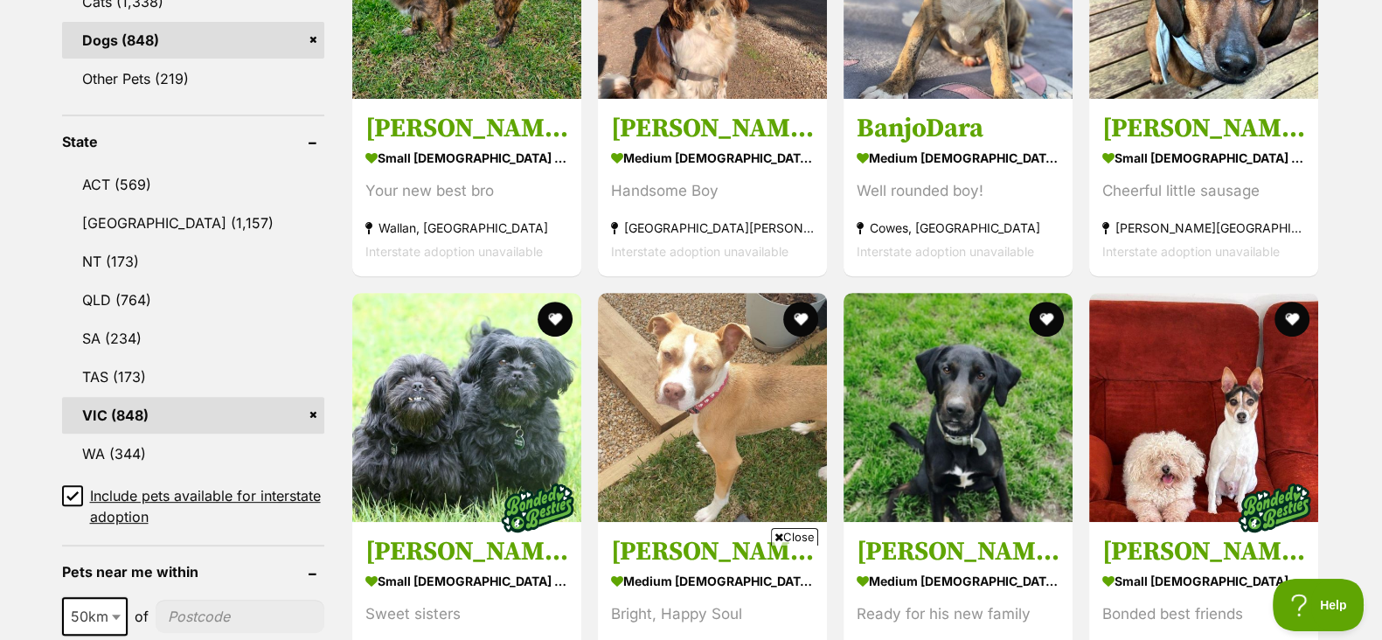
scroll to position [937, 0]
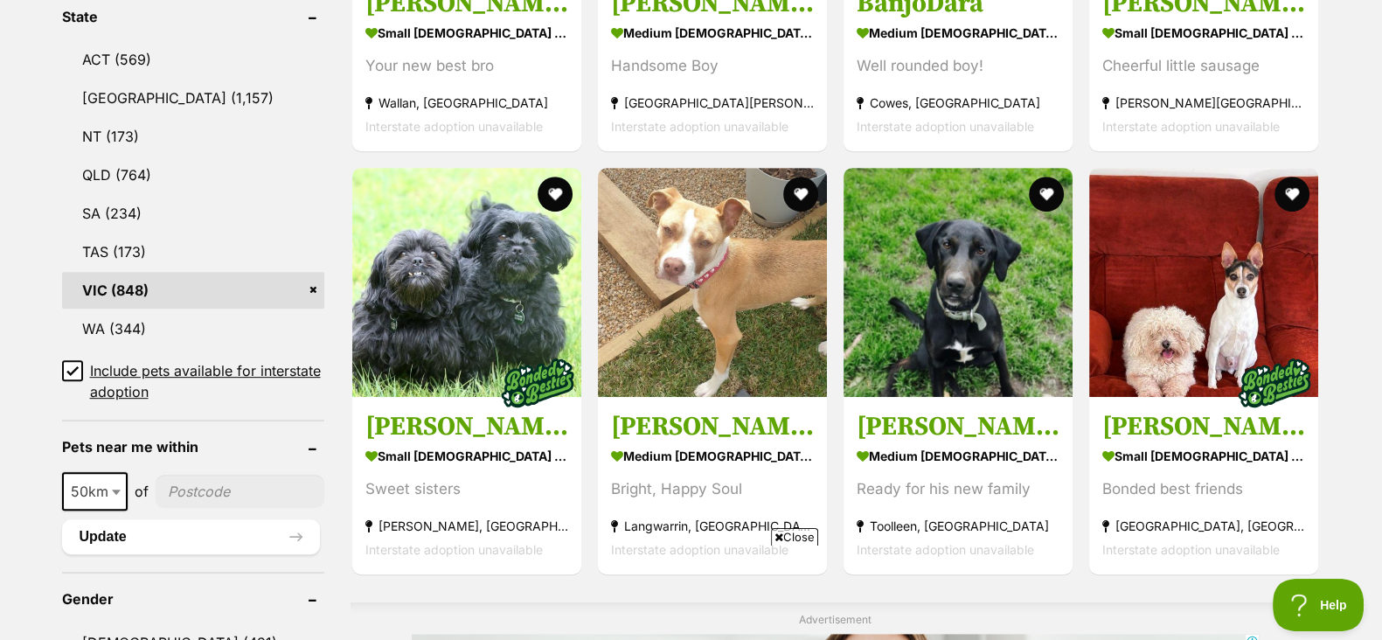
drag, startPoint x: 0, startPoint y: 0, endPoint x: 1377, endPoint y: 294, distance: 1408.2
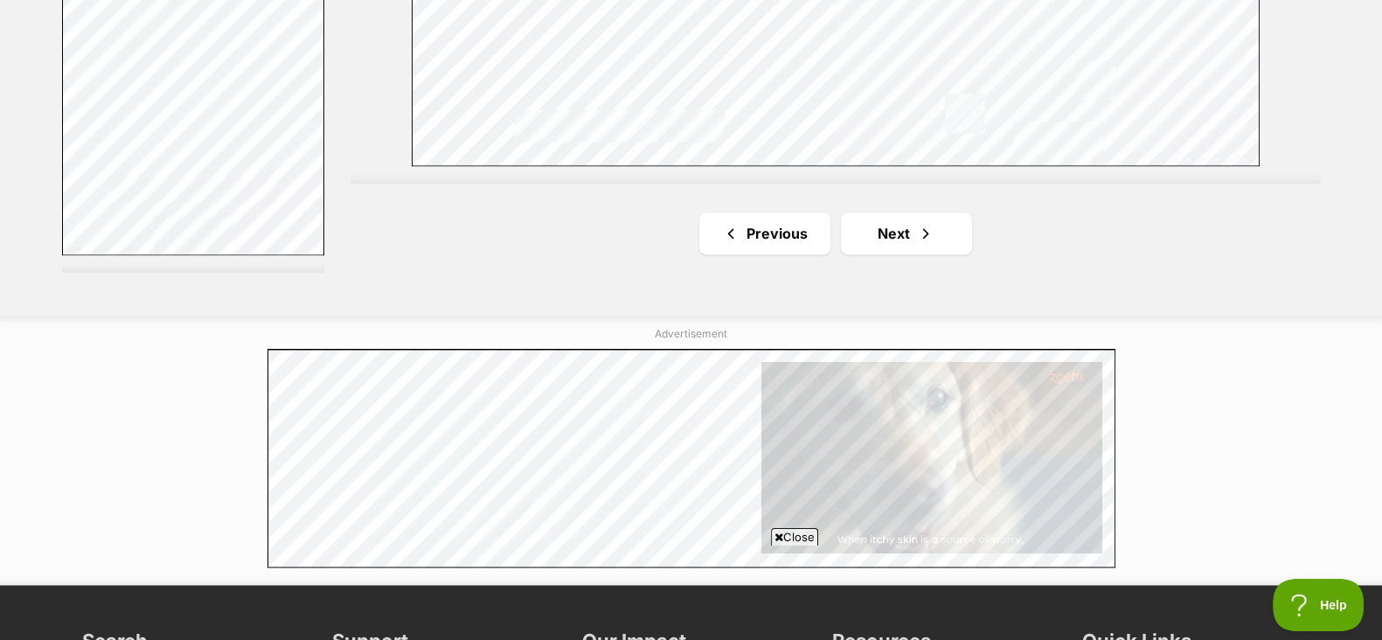
scroll to position [3384, 0]
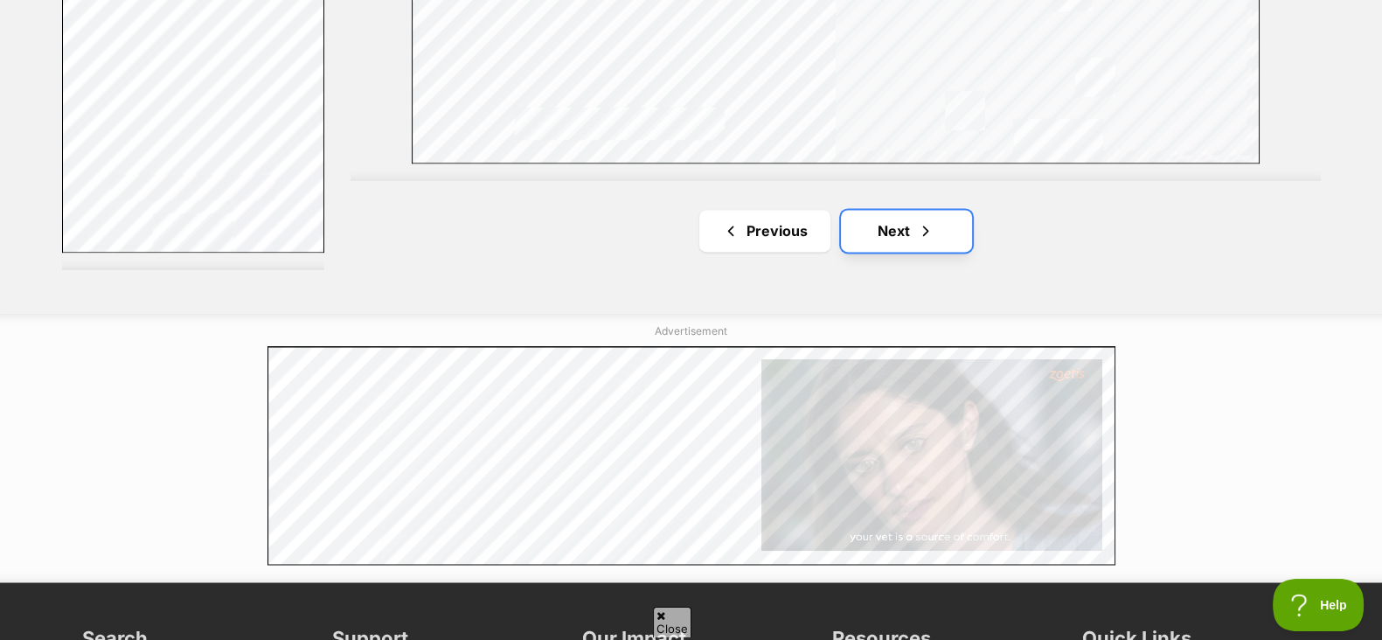
click at [908, 228] on link "Next" at bounding box center [906, 231] width 131 height 42
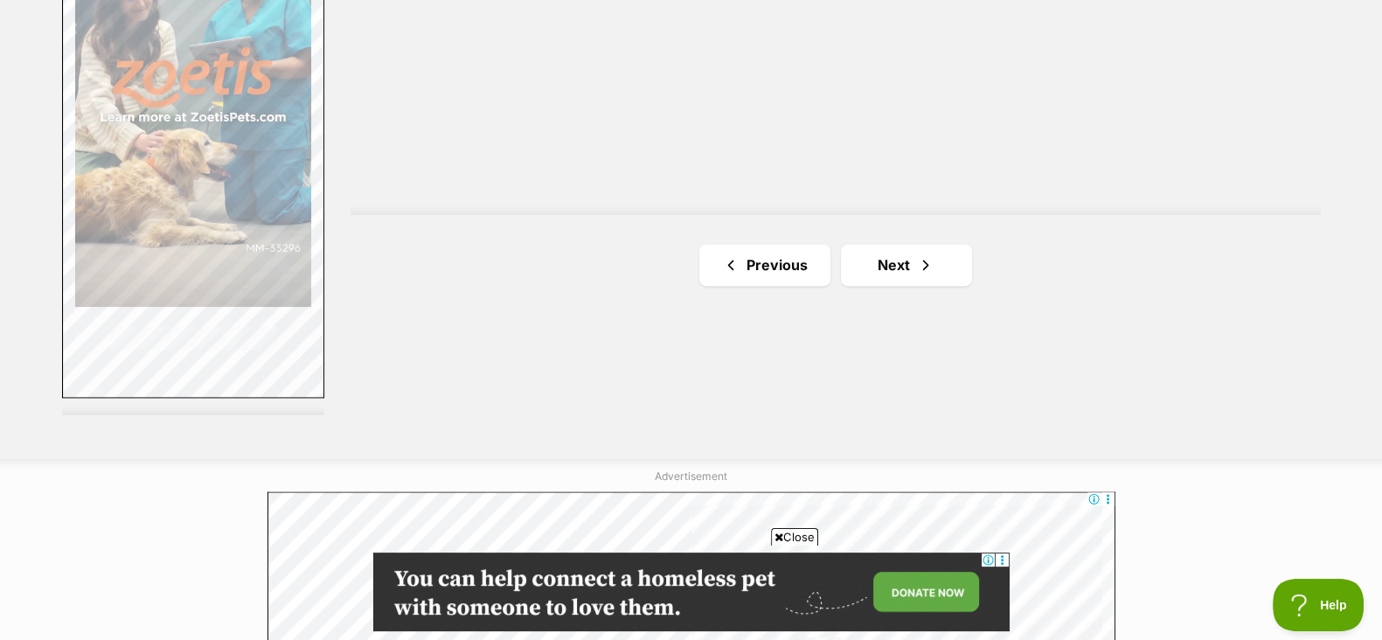
scroll to position [3261, 0]
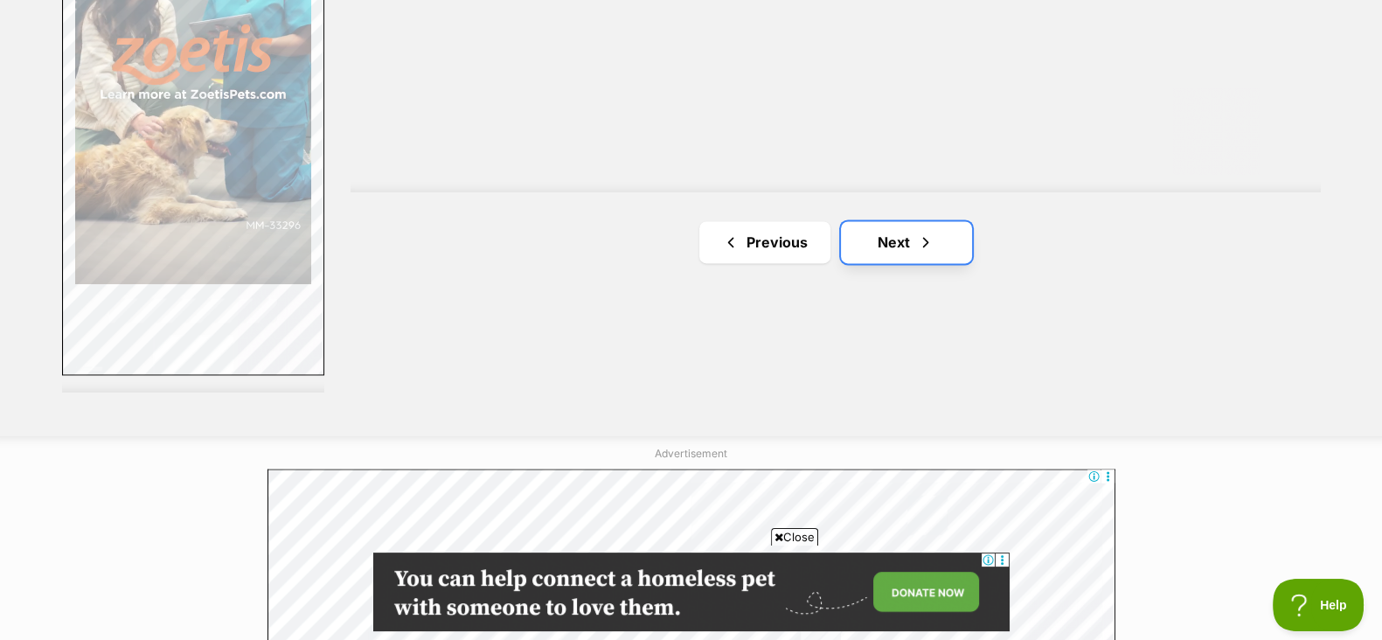
click at [905, 227] on link "Next" at bounding box center [906, 242] width 131 height 42
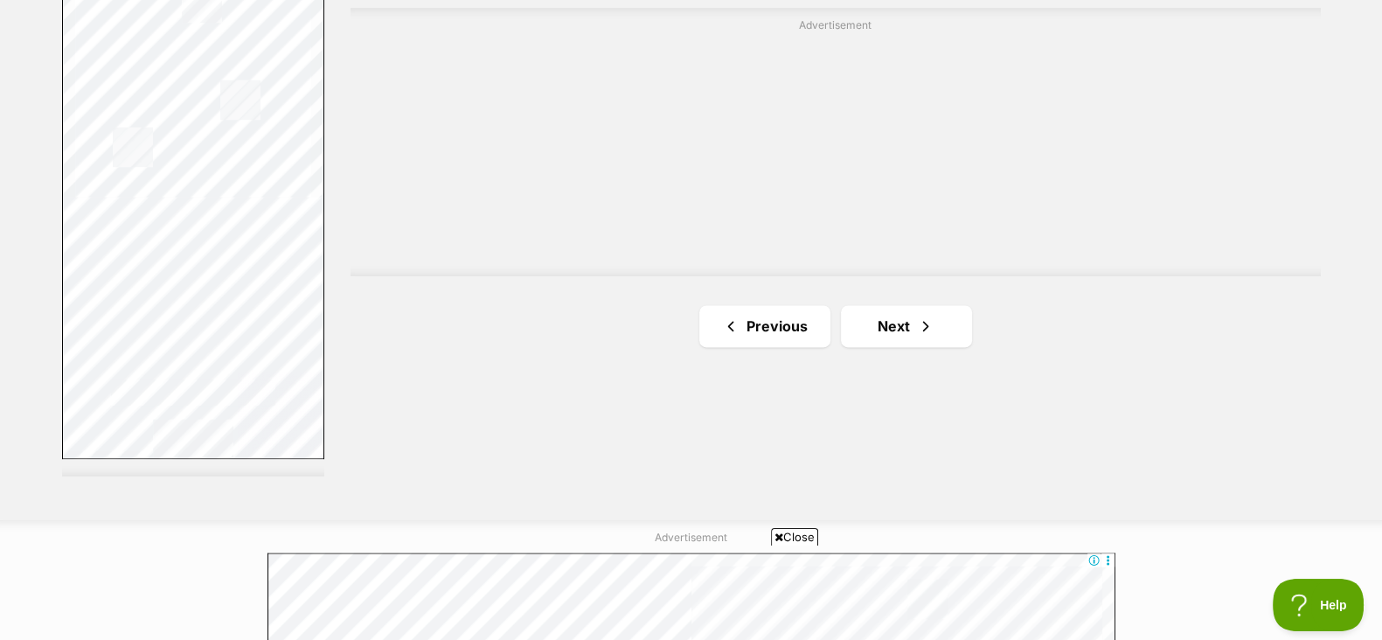
scroll to position [3178, 0]
click at [883, 308] on link "Next" at bounding box center [906, 325] width 131 height 42
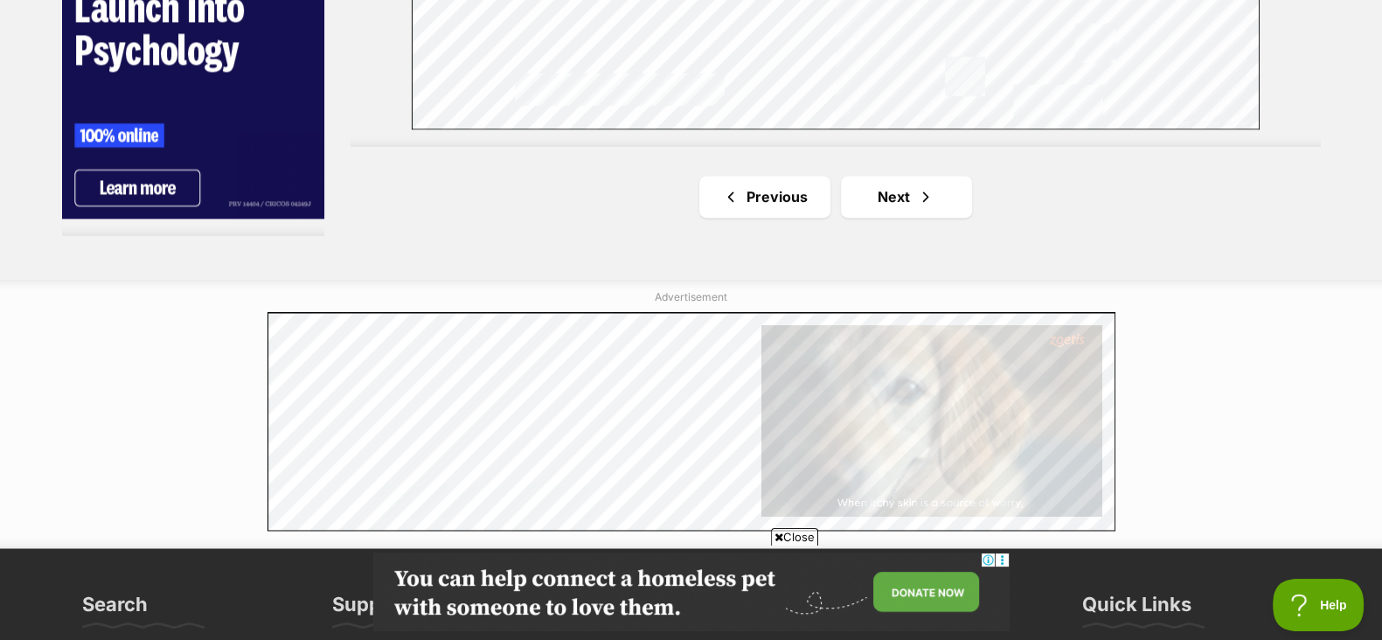
scroll to position [3436, 0]
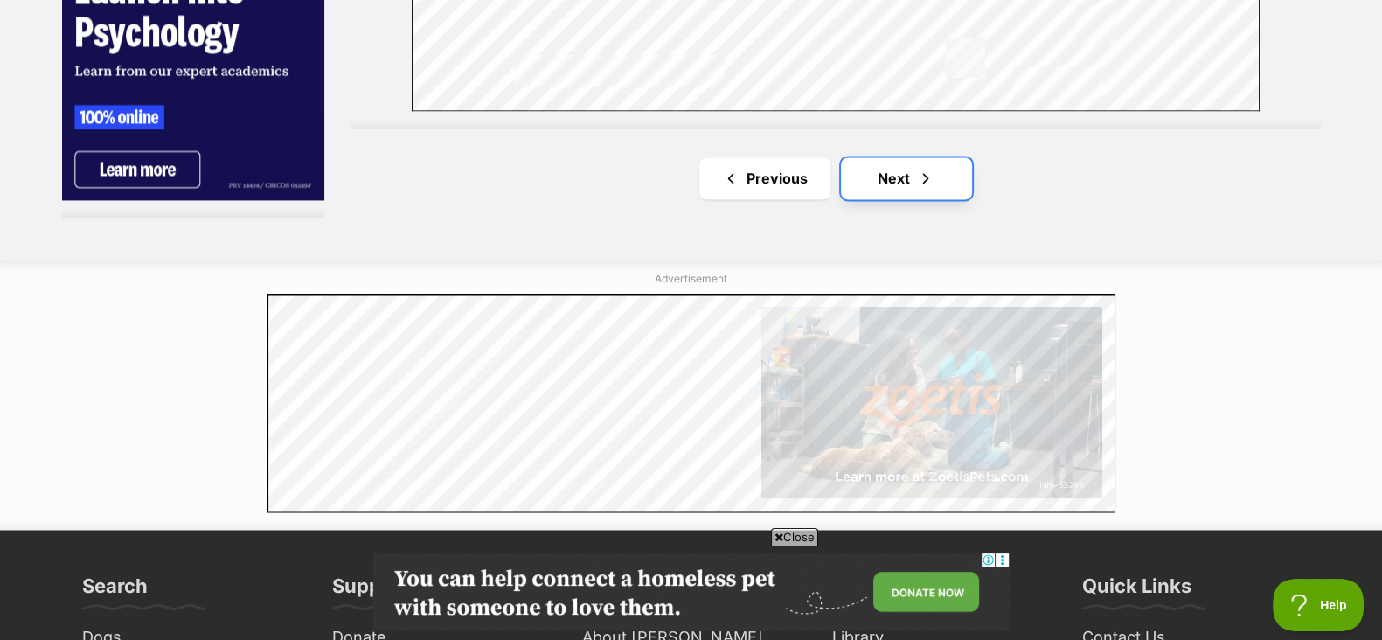
click at [904, 172] on link "Next" at bounding box center [906, 178] width 131 height 42
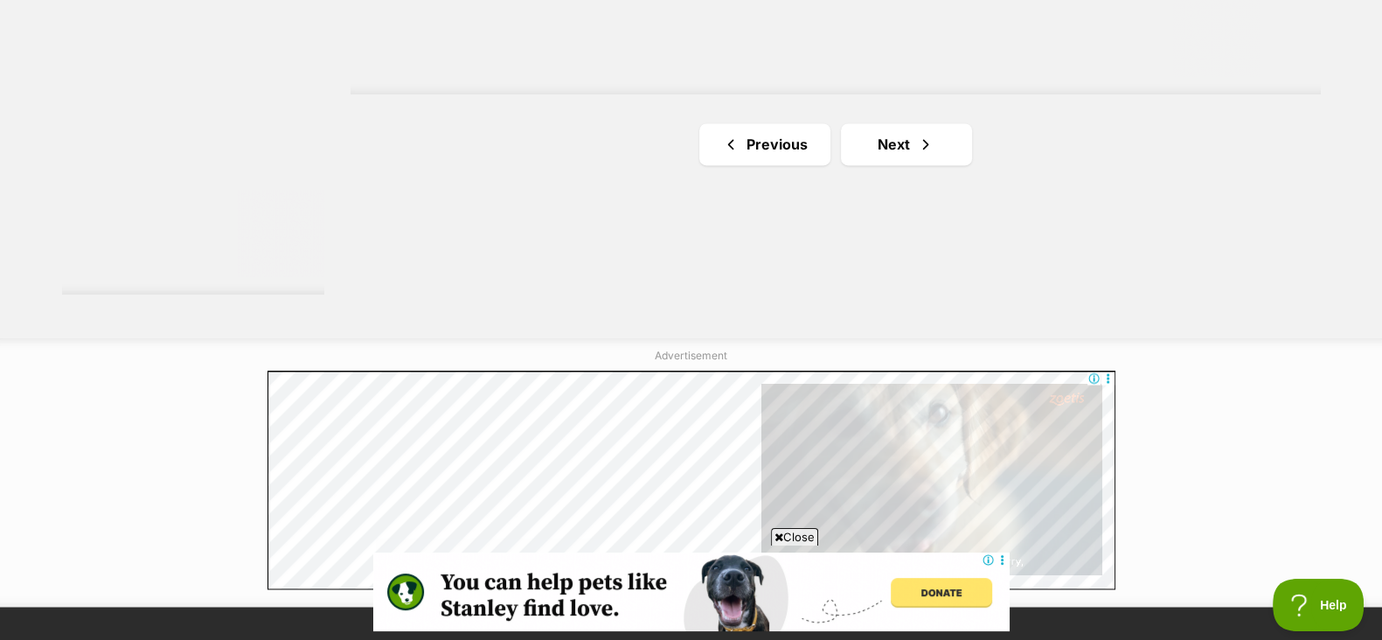
scroll to position [3364, 0]
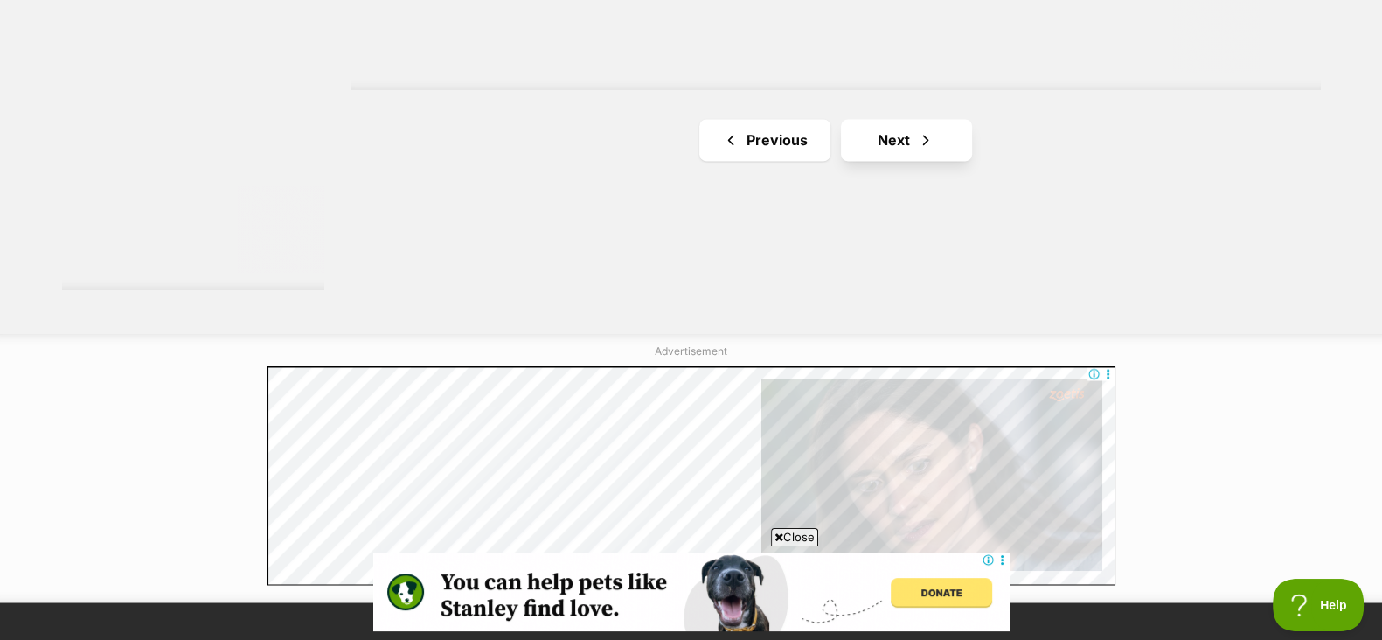
drag, startPoint x: 930, startPoint y: 162, endPoint x: 932, endPoint y: 142, distance: 19.3
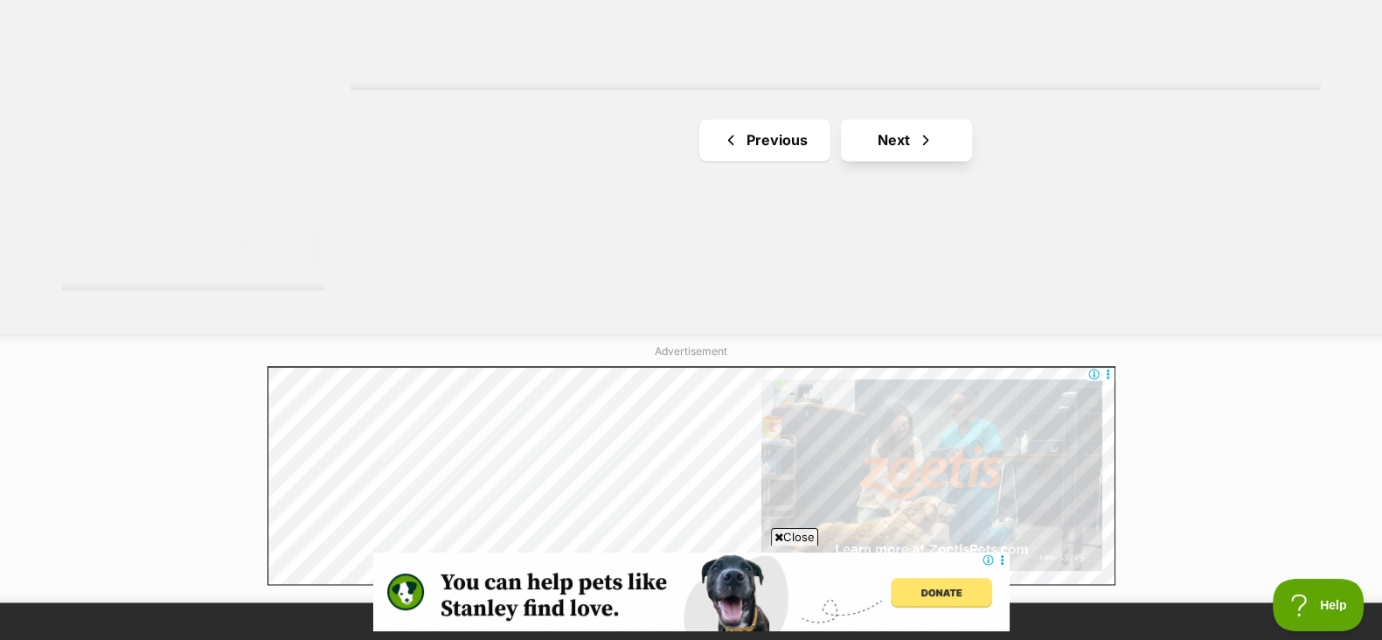
click at [932, 142] on link "Next" at bounding box center [906, 140] width 131 height 42
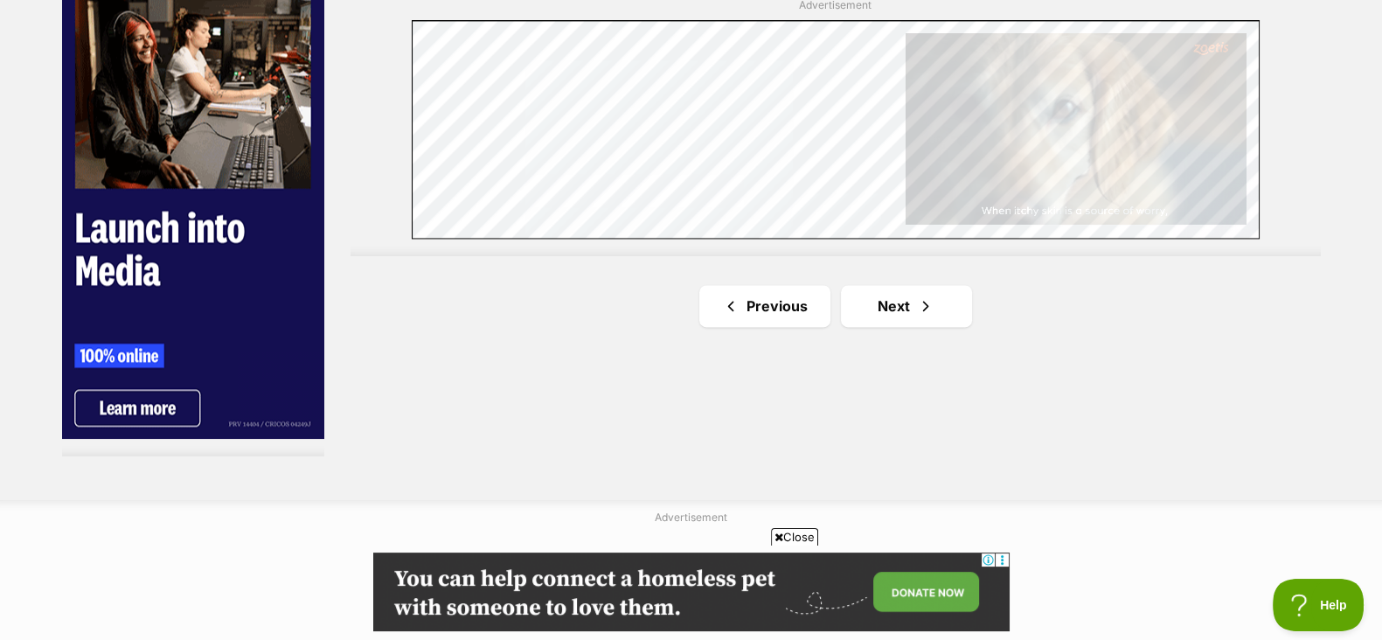
scroll to position [3234, 0]
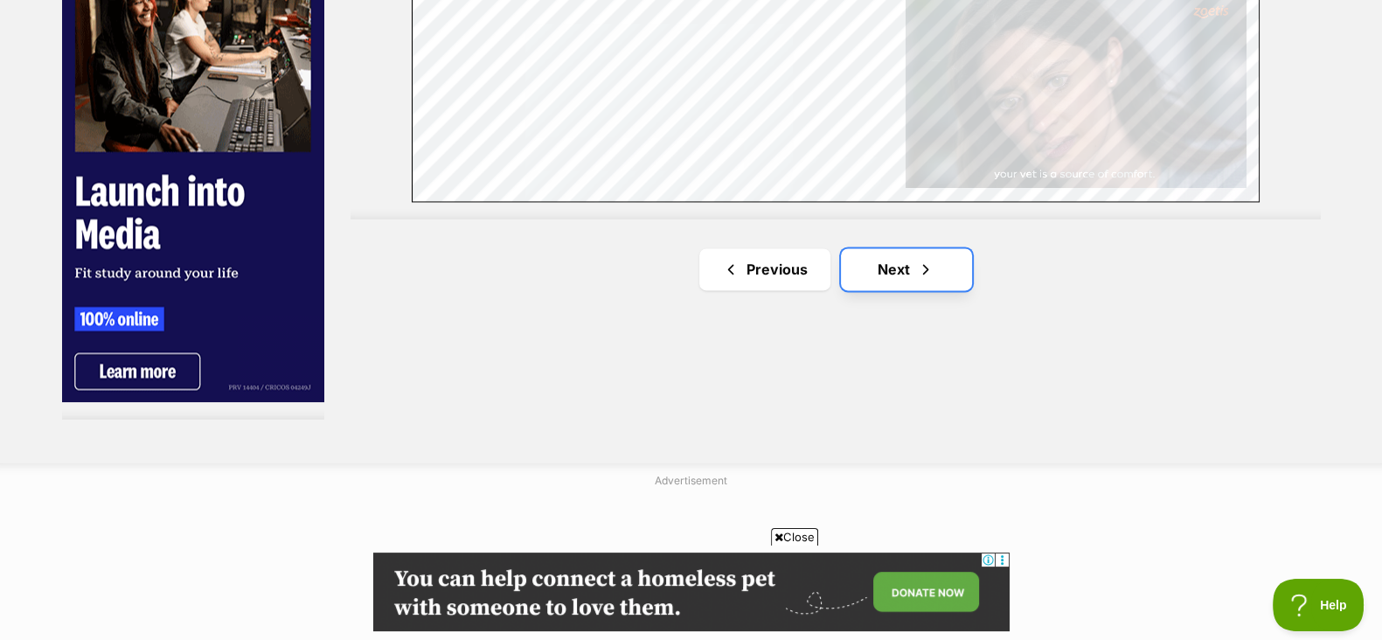
click at [946, 263] on link "Next" at bounding box center [906, 269] width 131 height 42
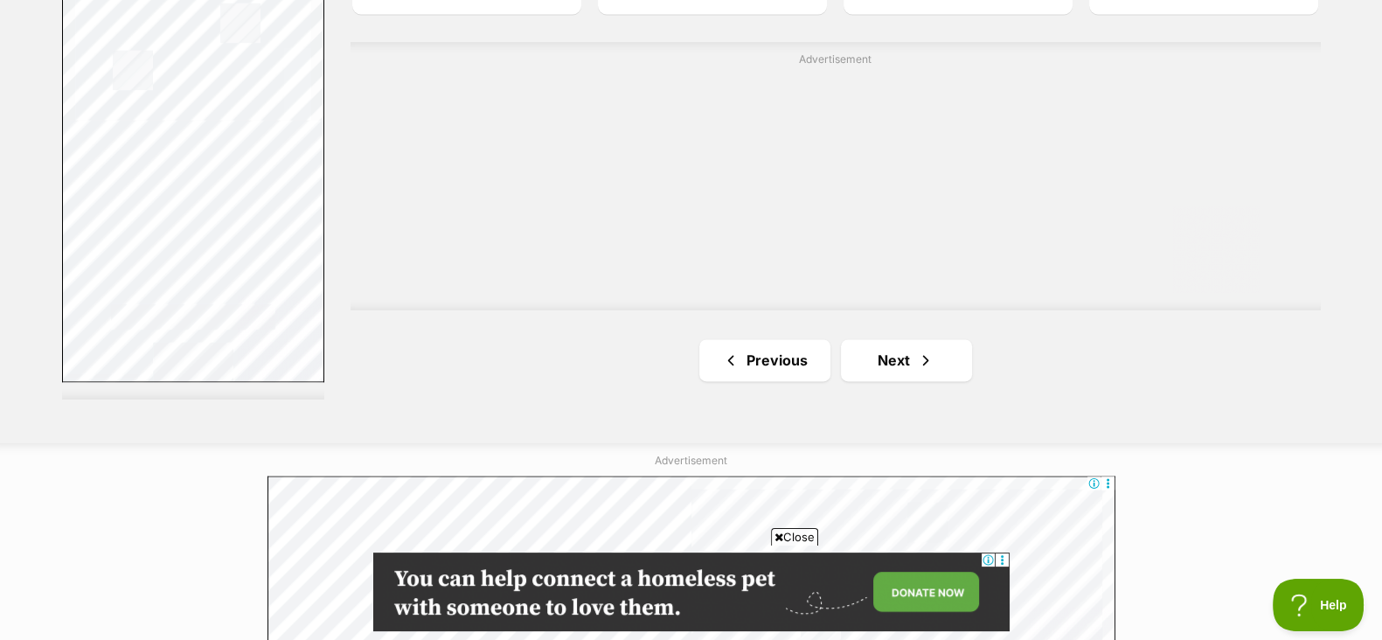
scroll to position [3256, 0]
click at [959, 358] on link "Next" at bounding box center [906, 358] width 131 height 42
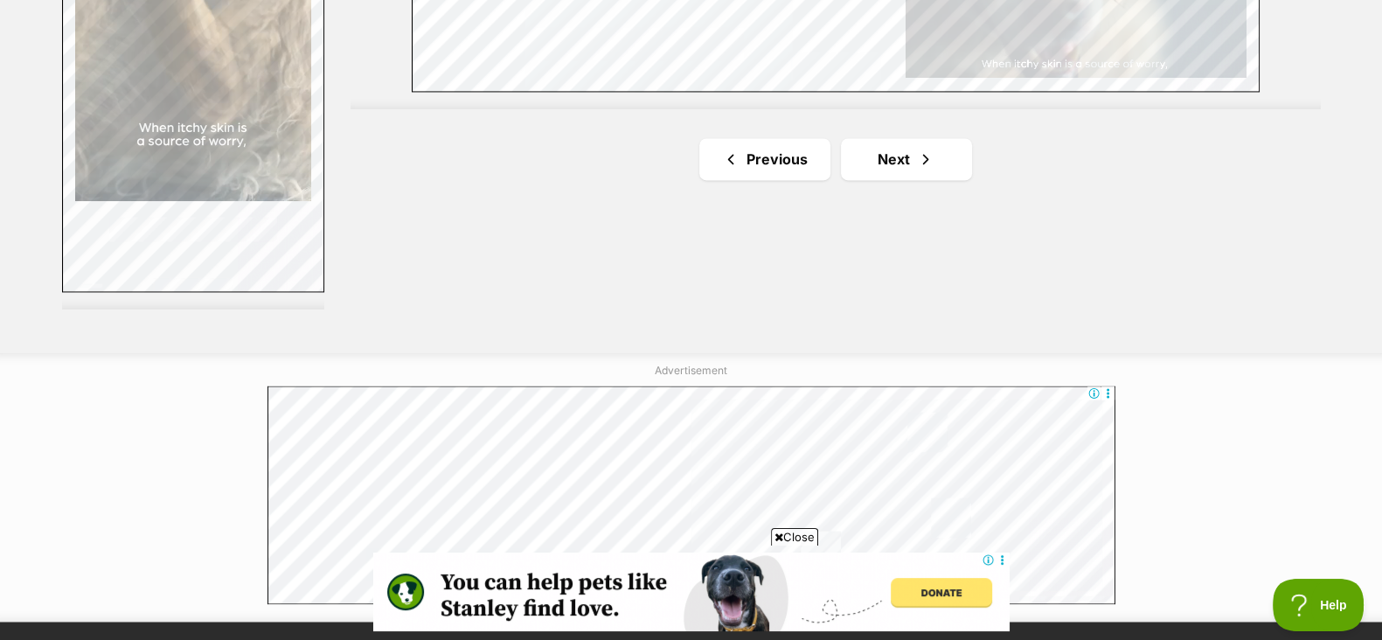
scroll to position [3344, 0]
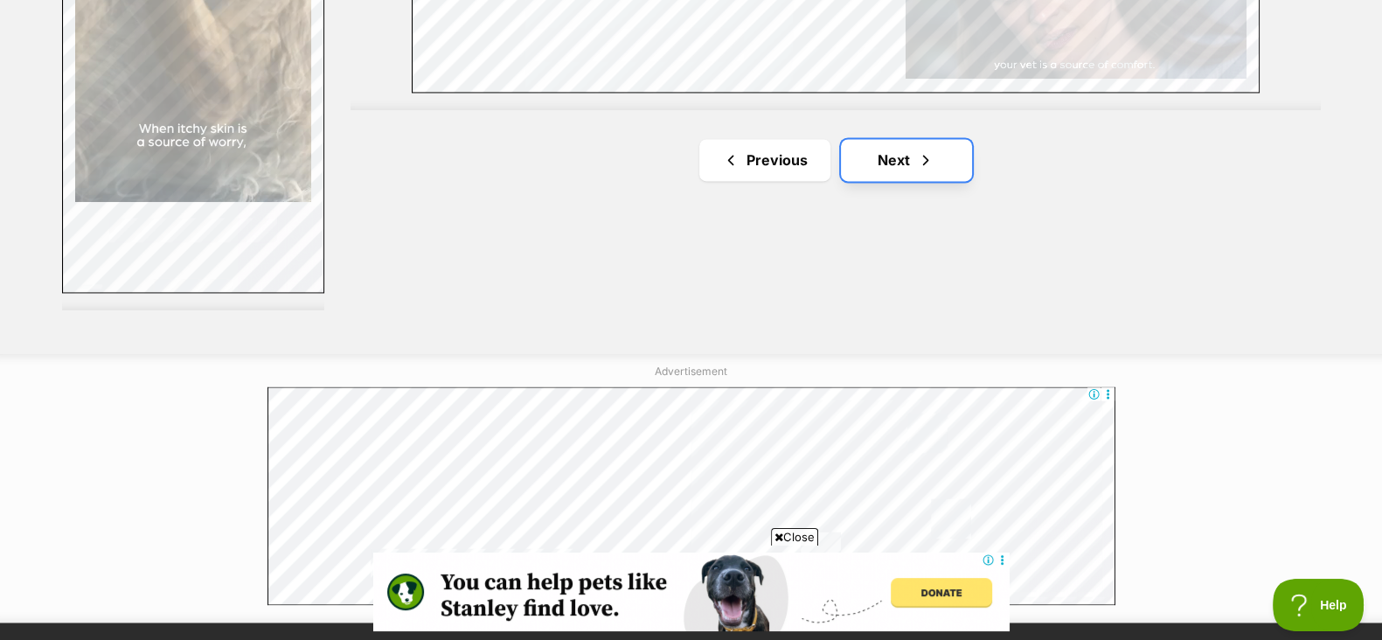
click at [878, 149] on link "Next" at bounding box center [906, 160] width 131 height 42
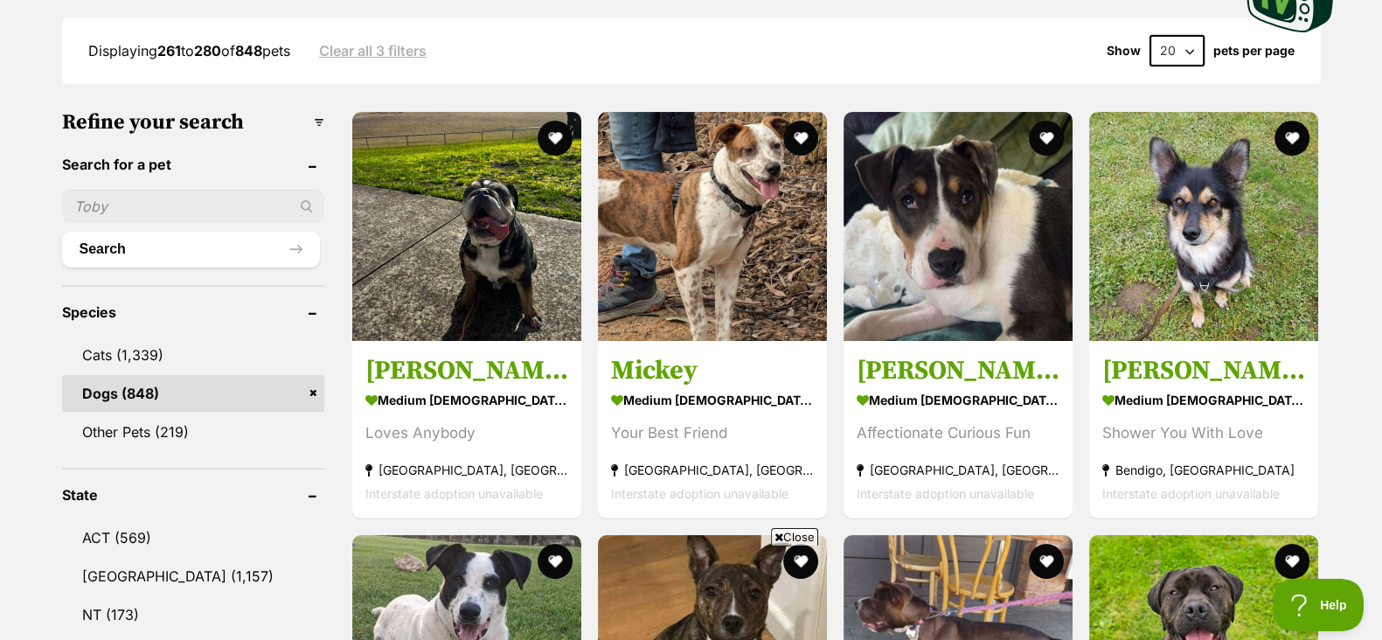
scroll to position [460, 0]
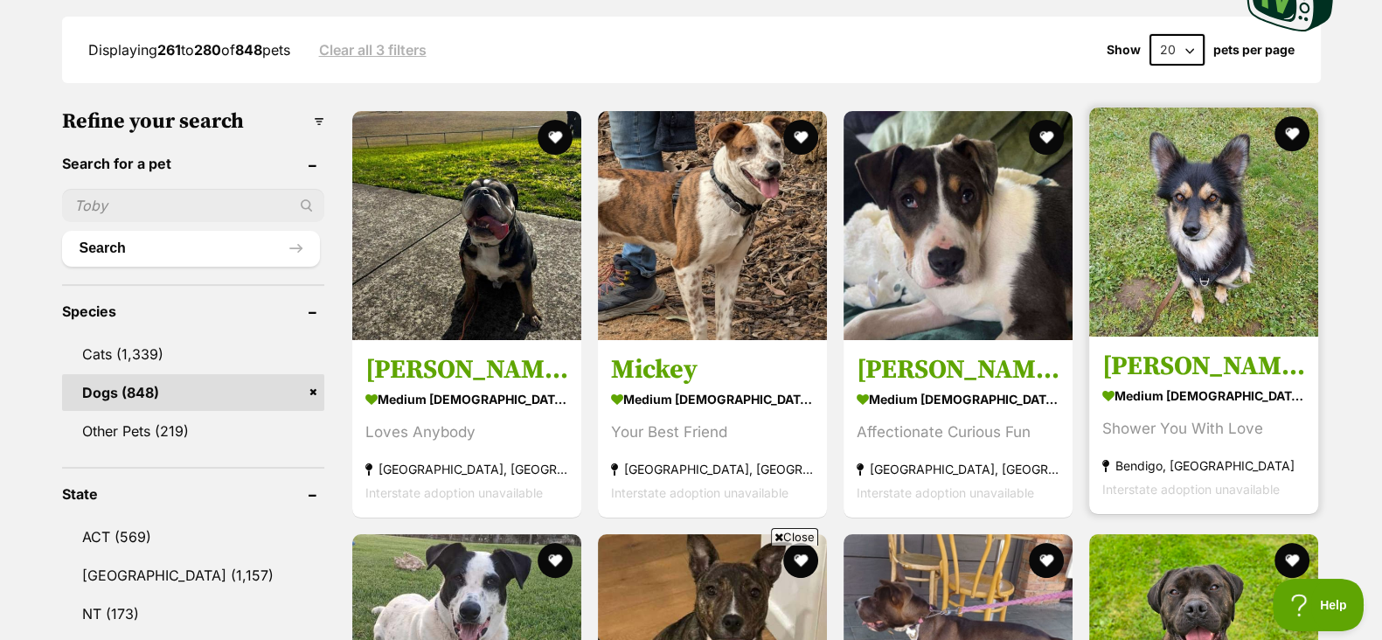
click at [1210, 265] on img at bounding box center [1203, 221] width 229 height 229
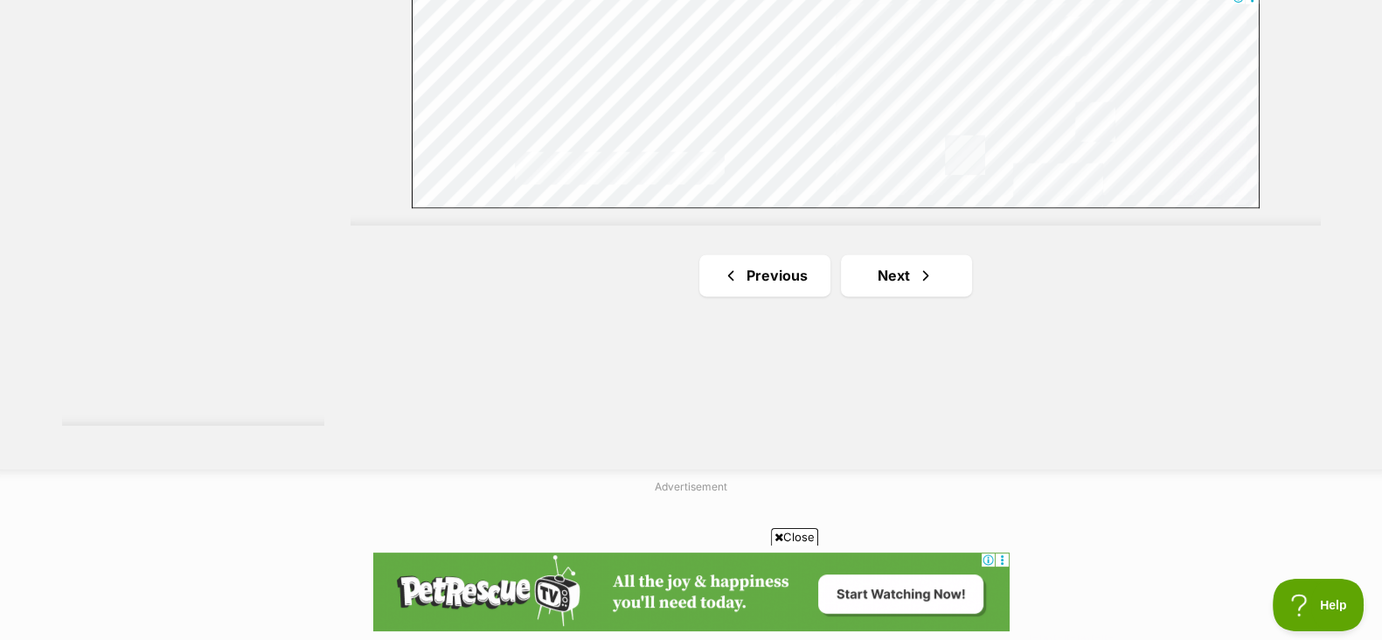
scroll to position [3132, 0]
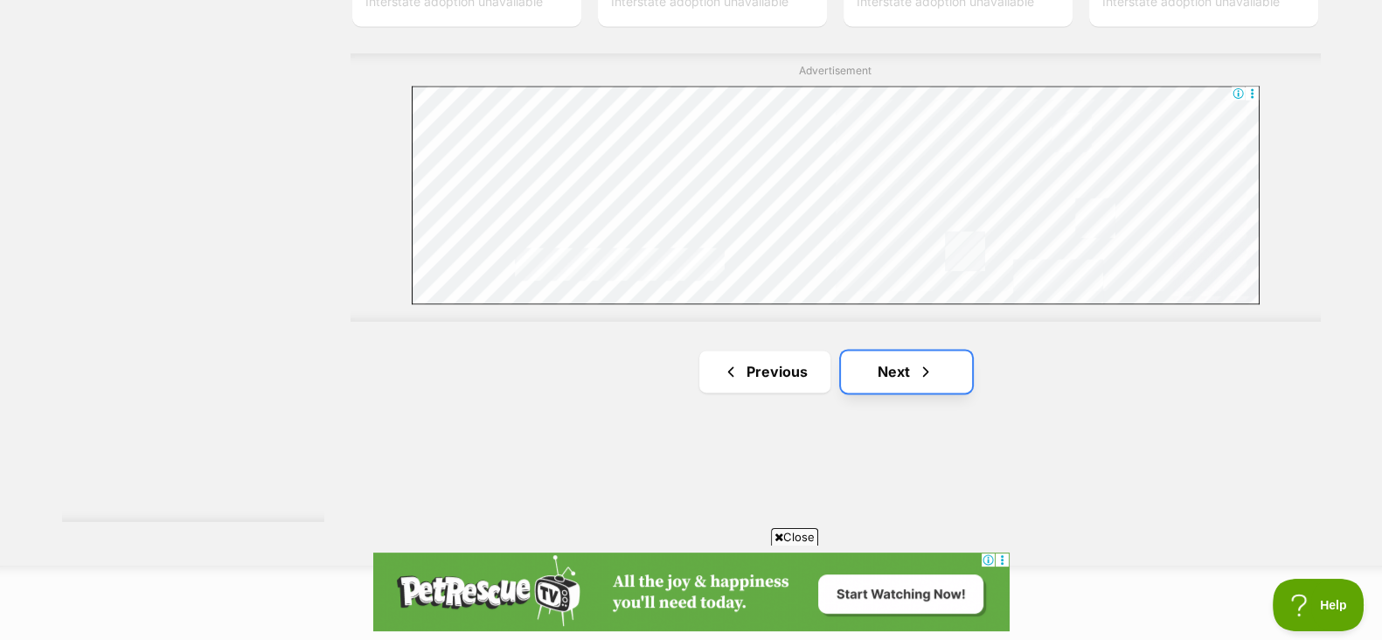
click at [897, 356] on link "Next" at bounding box center [906, 371] width 131 height 42
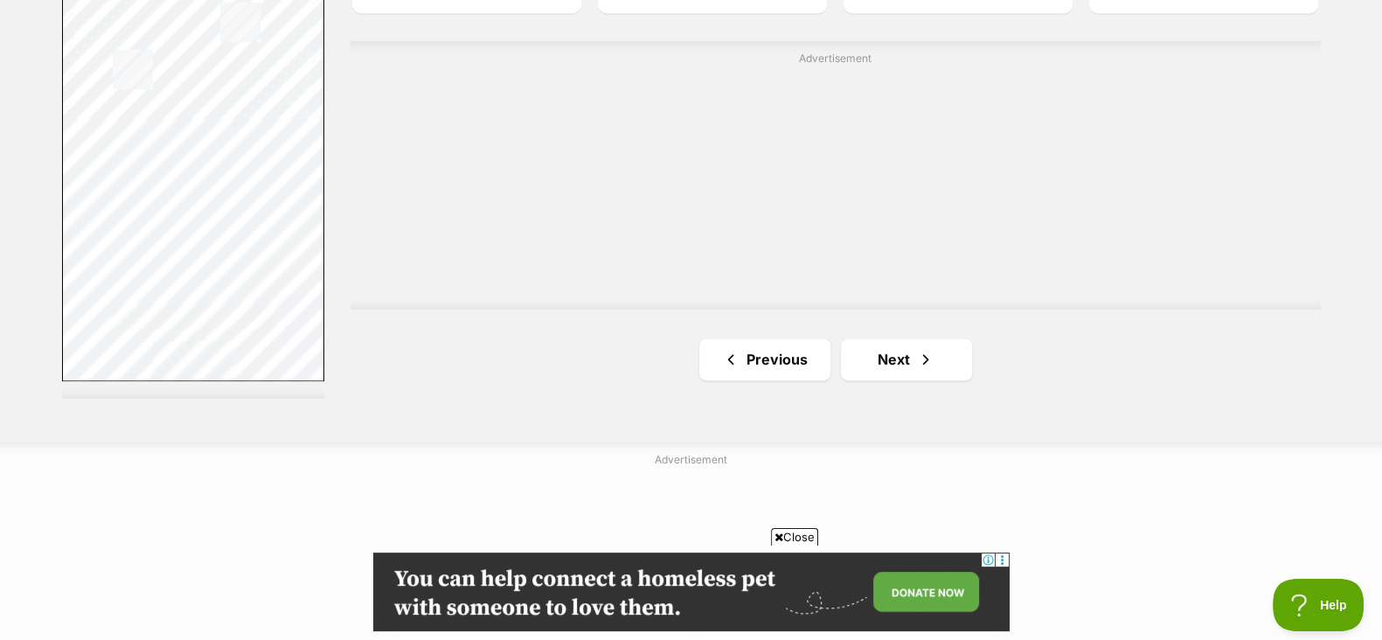
scroll to position [3252, 0]
click at [880, 361] on link "Next" at bounding box center [906, 357] width 131 height 42
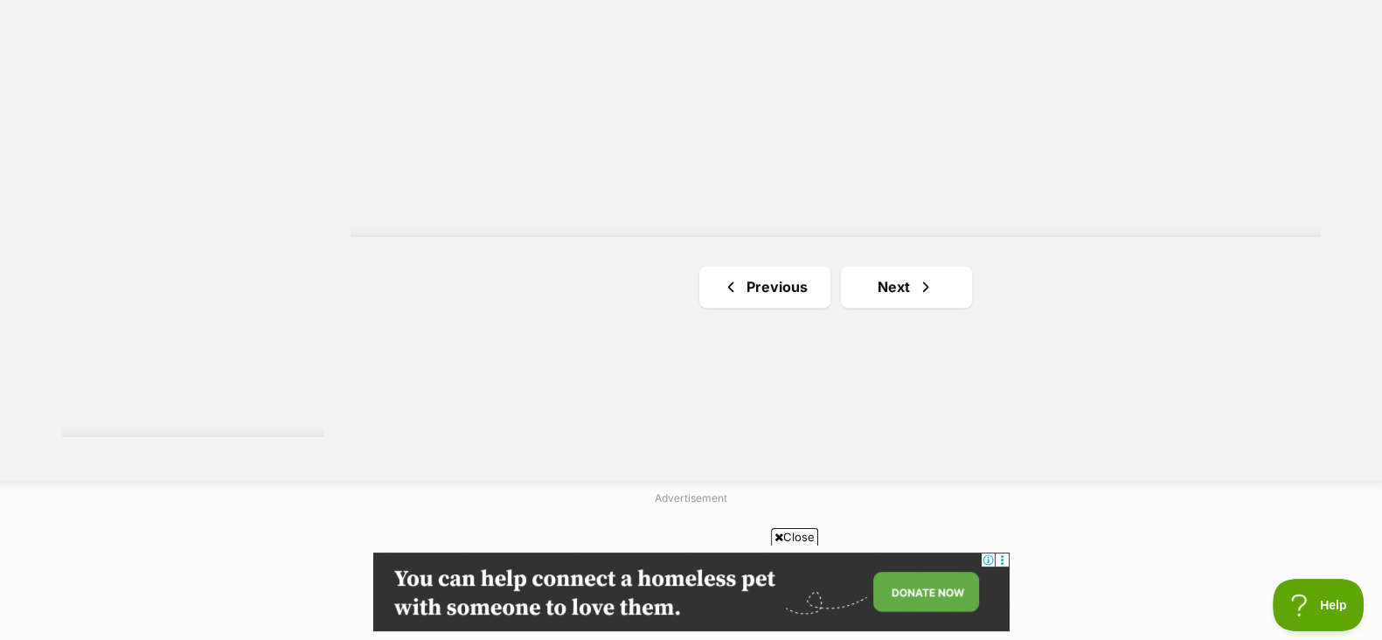
scroll to position [3242, 0]
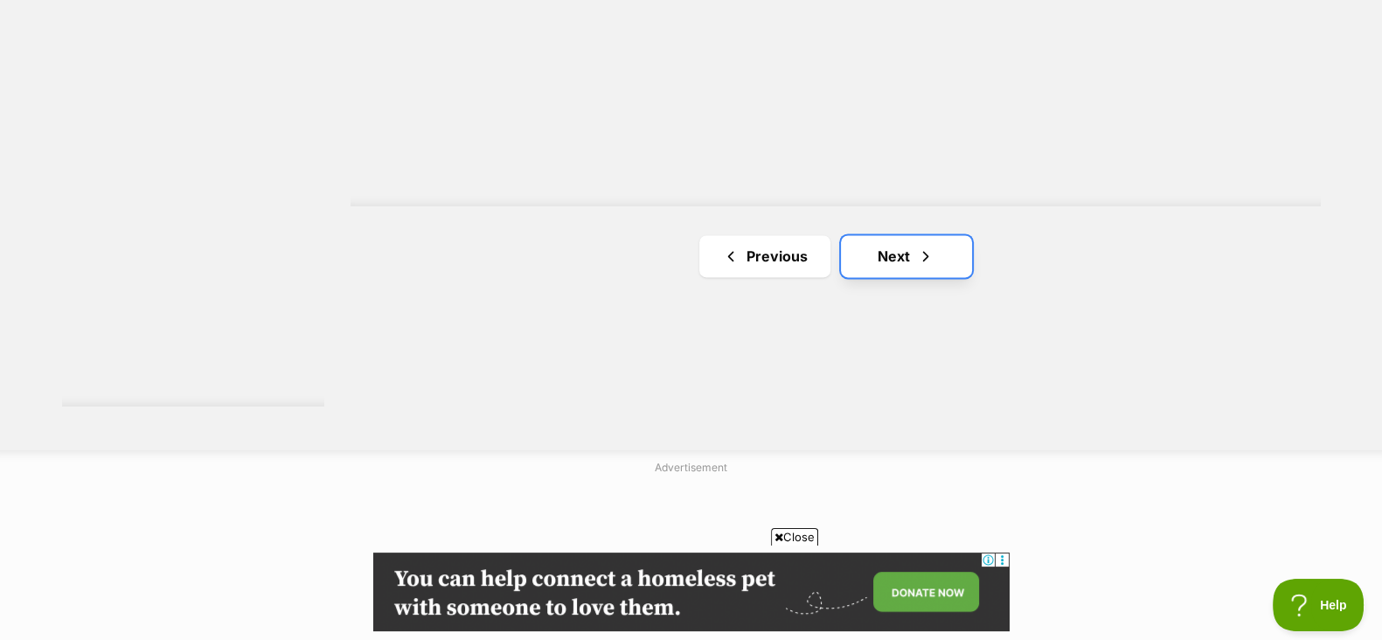
click at [946, 238] on link "Next" at bounding box center [906, 256] width 131 height 42
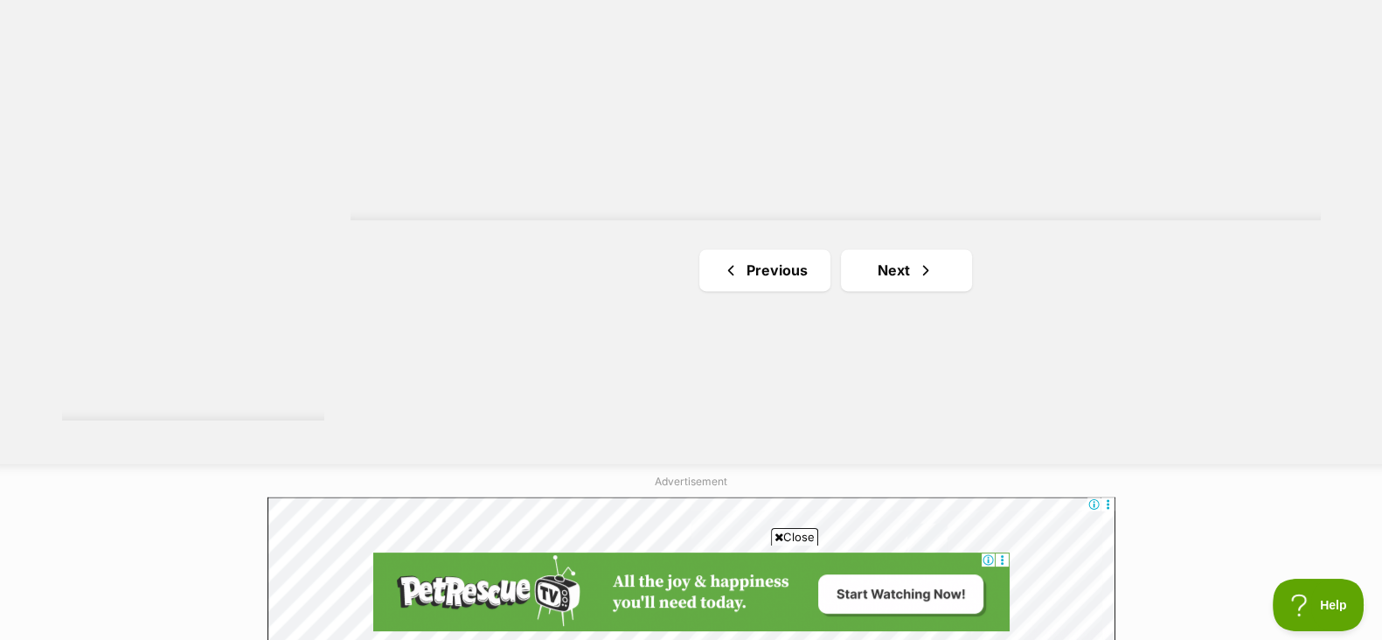
scroll to position [3219, 0]
click at [889, 269] on link "Next" at bounding box center [906, 279] width 131 height 42
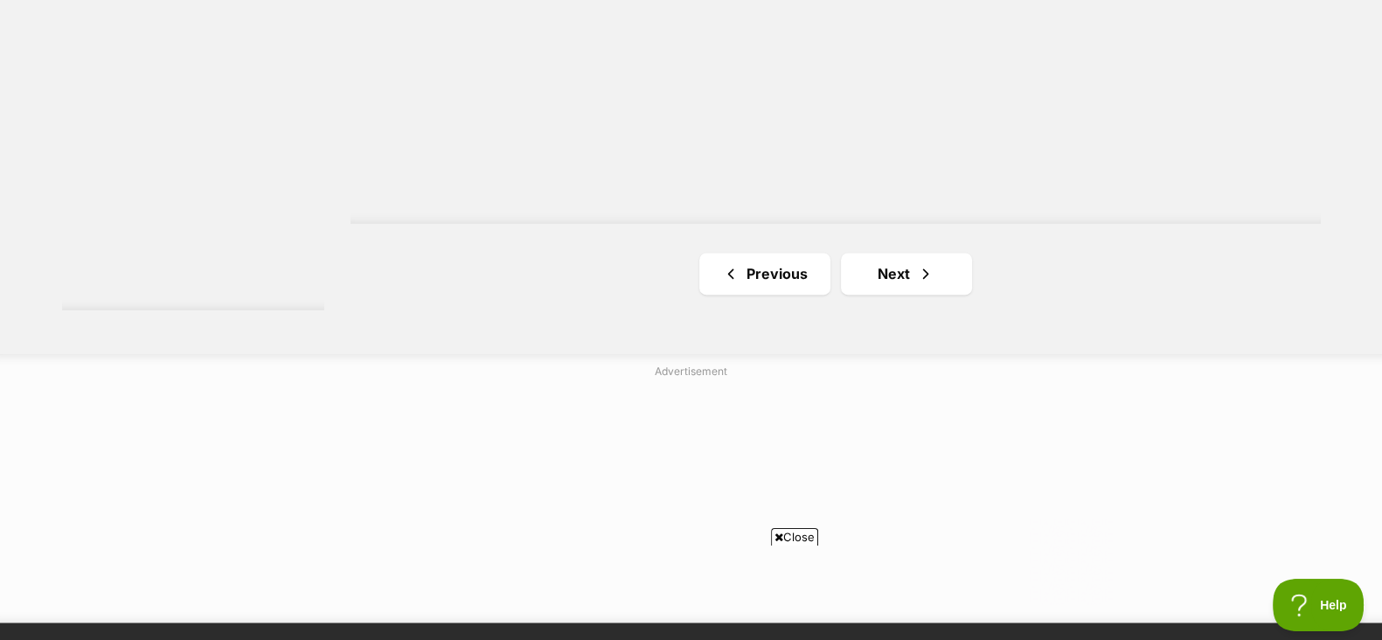
scroll to position [3337, 0]
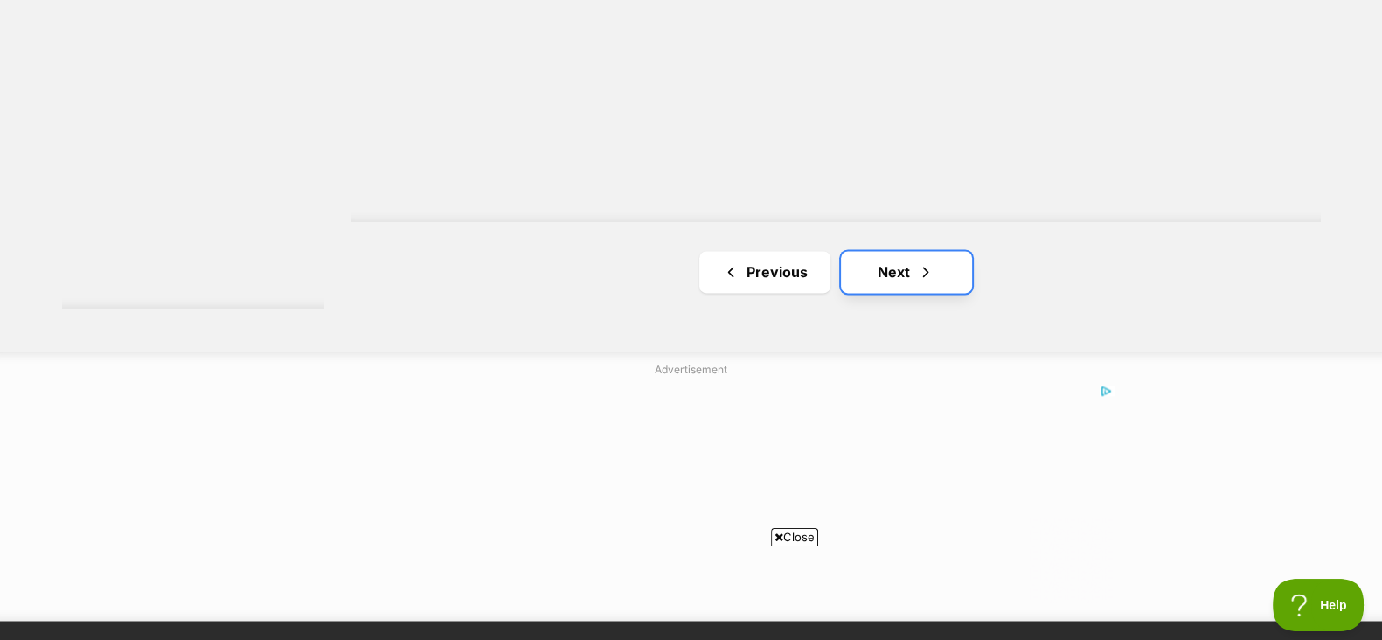
click at [947, 262] on link "Next" at bounding box center [906, 272] width 131 height 42
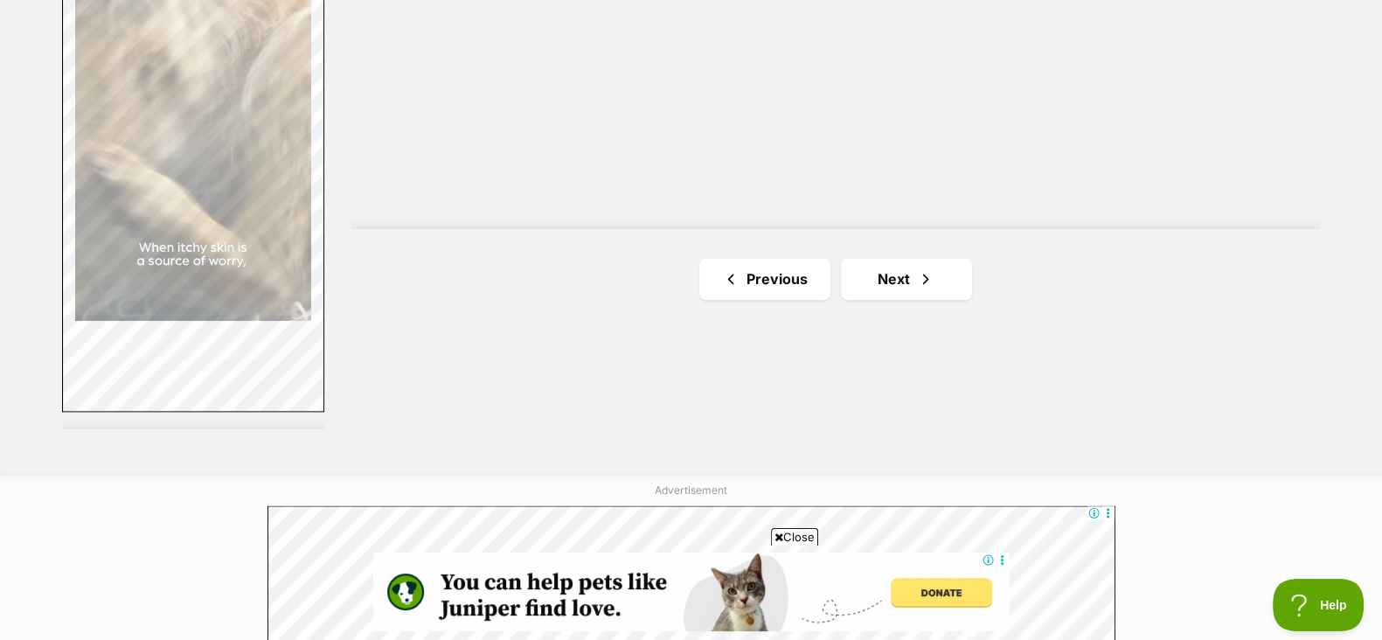
scroll to position [3215, 0]
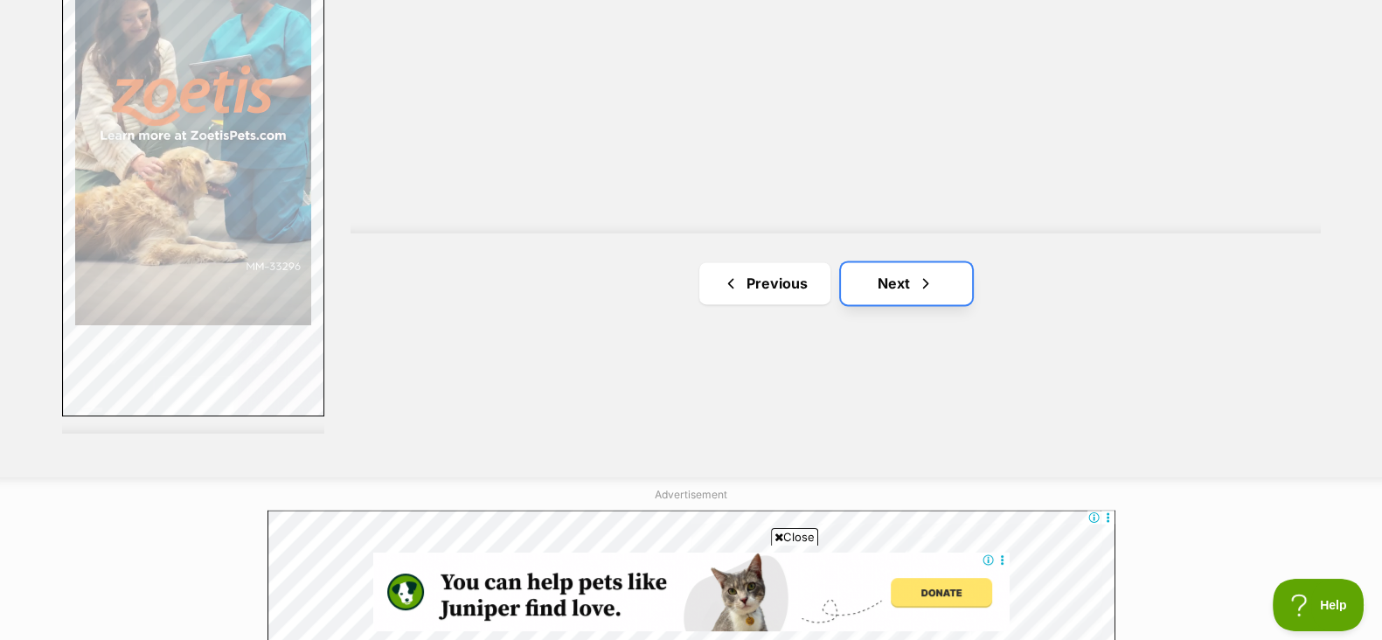
click at [941, 279] on link "Next" at bounding box center [906, 283] width 131 height 42
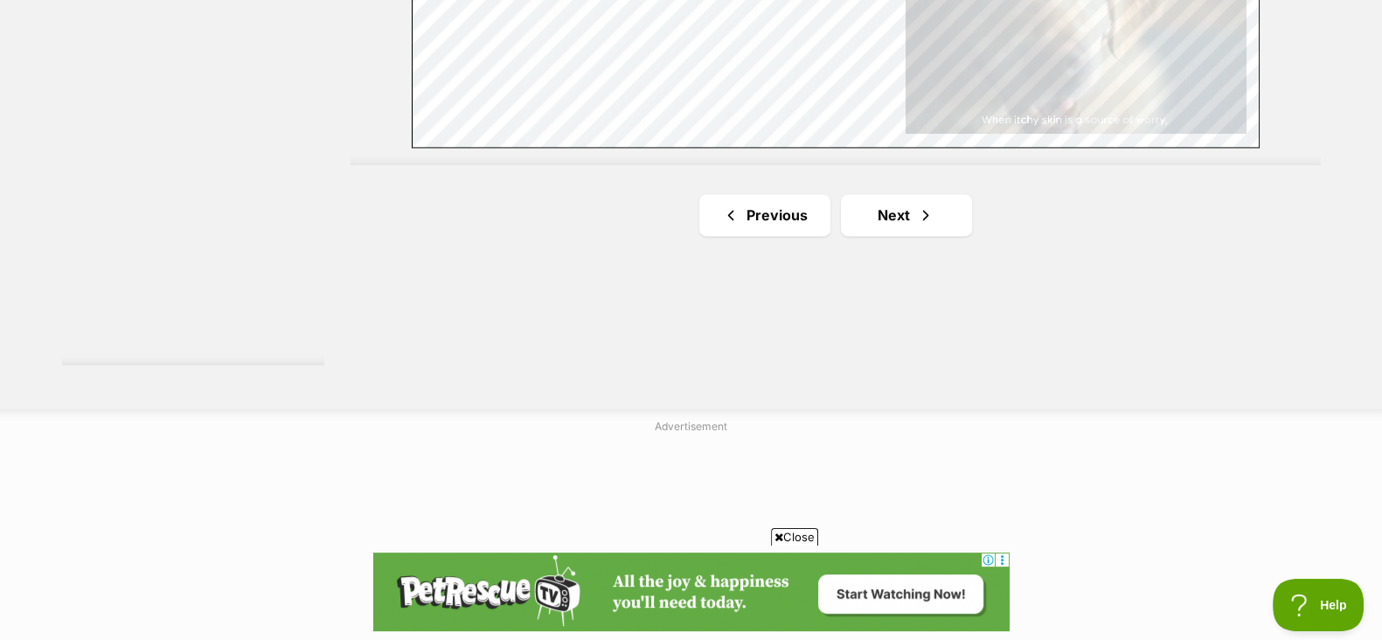
scroll to position [3285, 0]
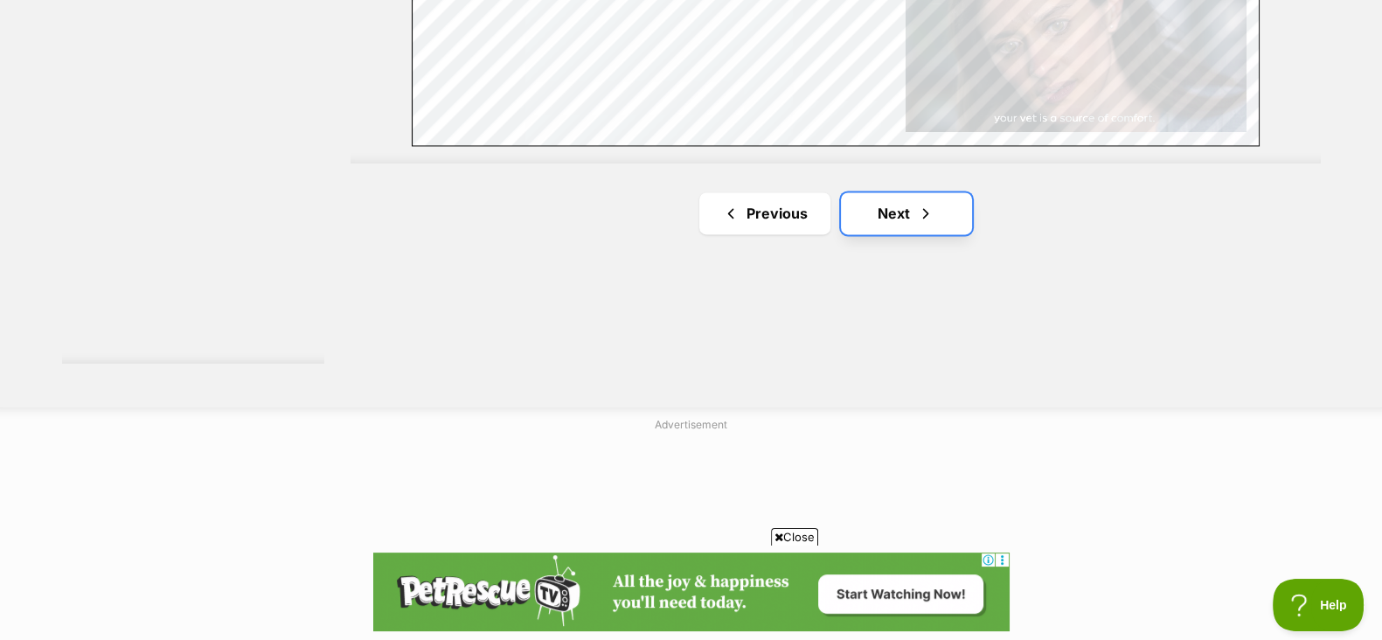
click at [955, 225] on link "Next" at bounding box center [906, 213] width 131 height 42
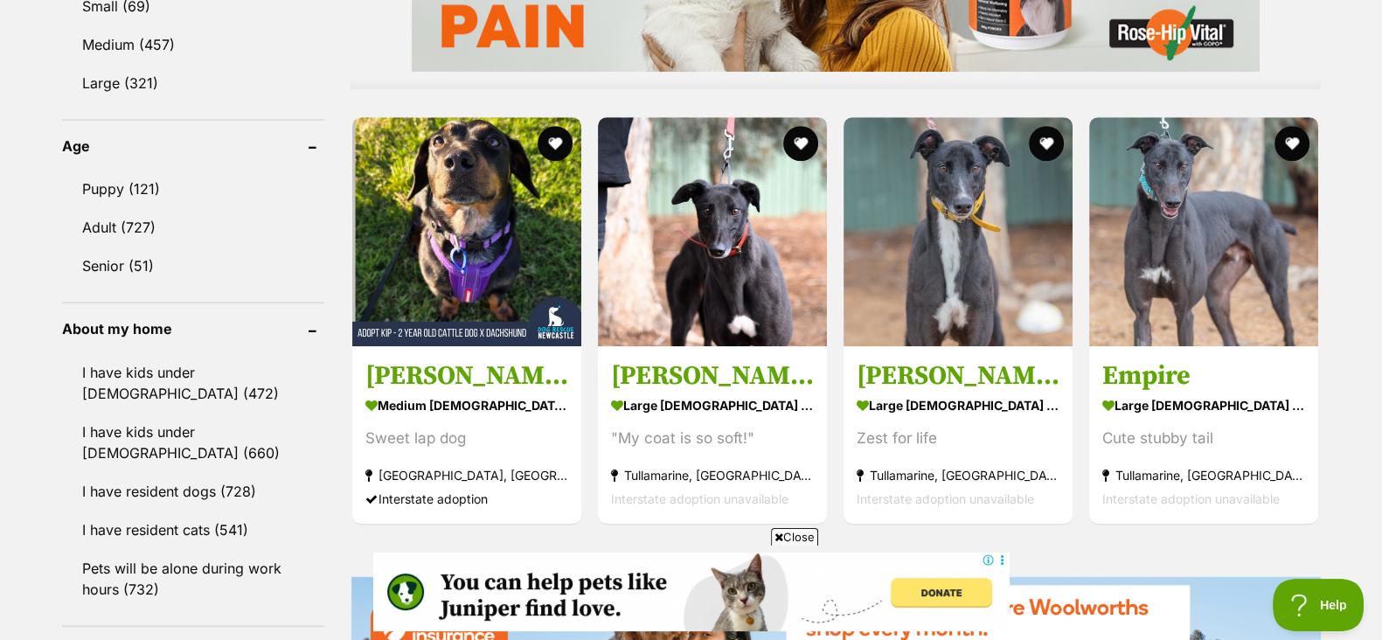
scroll to position [1725, 0]
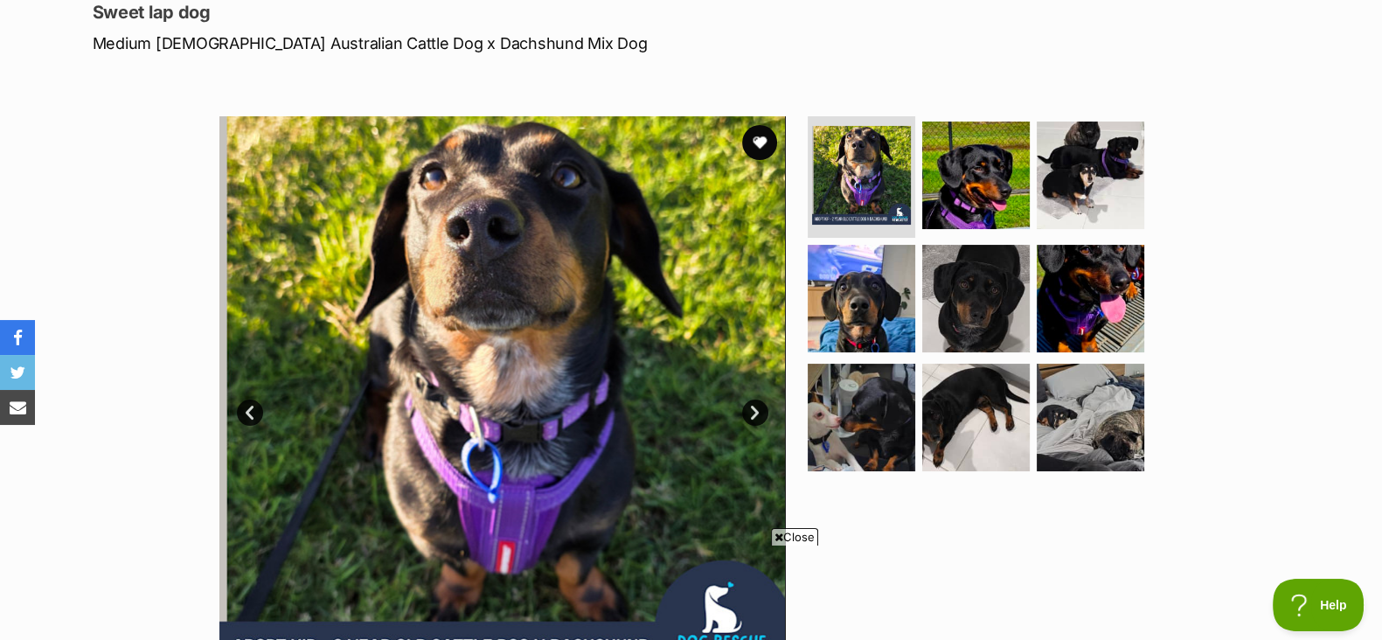
click at [748, 399] on link "Next" at bounding box center [755, 412] width 26 height 26
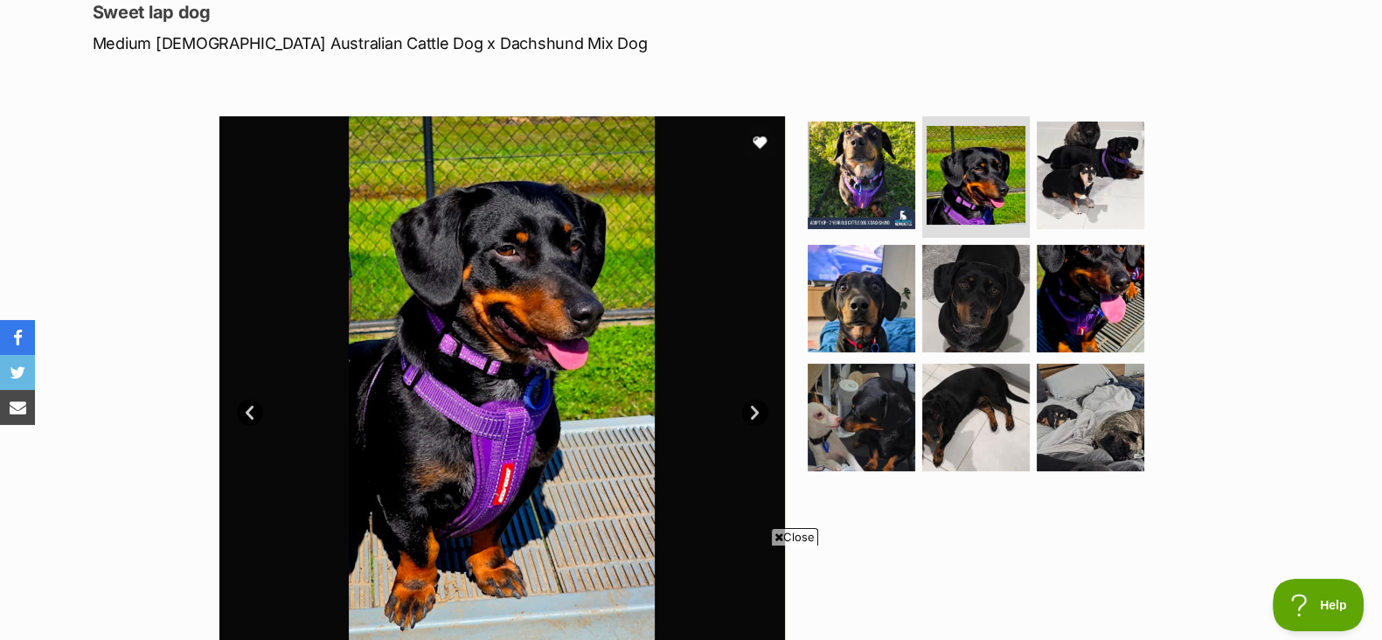
click at [748, 399] on link "Next" at bounding box center [755, 412] width 26 height 26
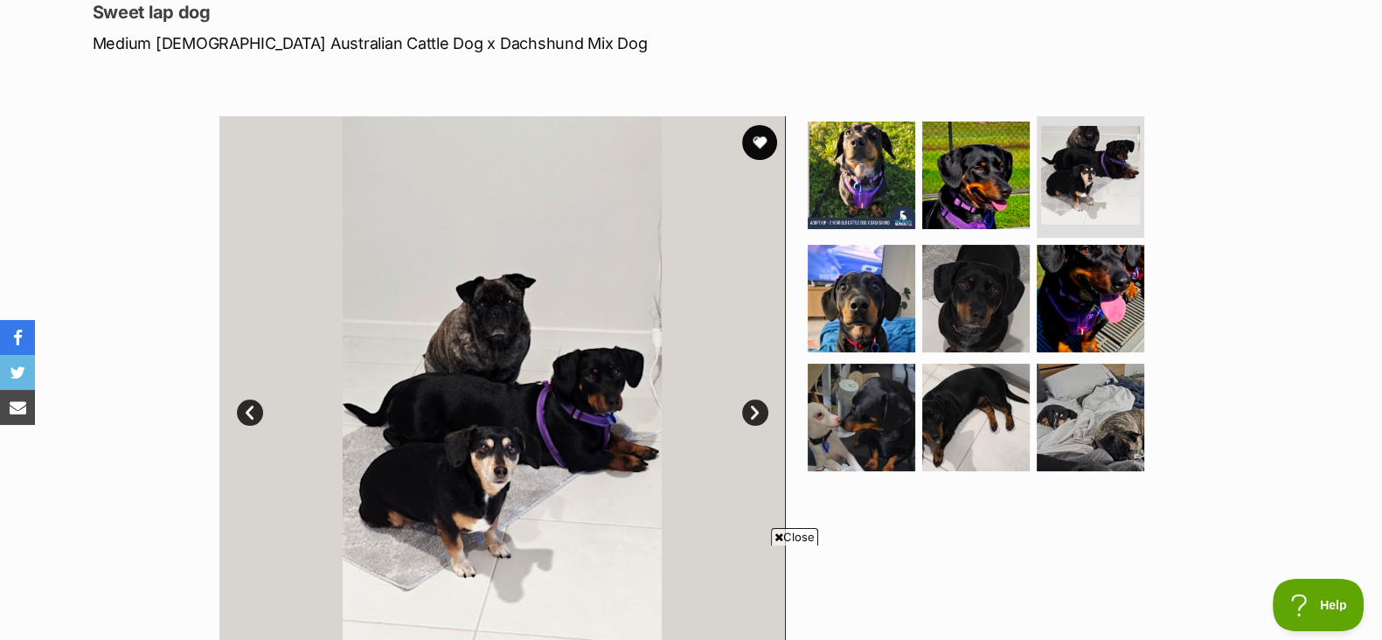
click at [748, 399] on link "Next" at bounding box center [755, 412] width 26 height 26
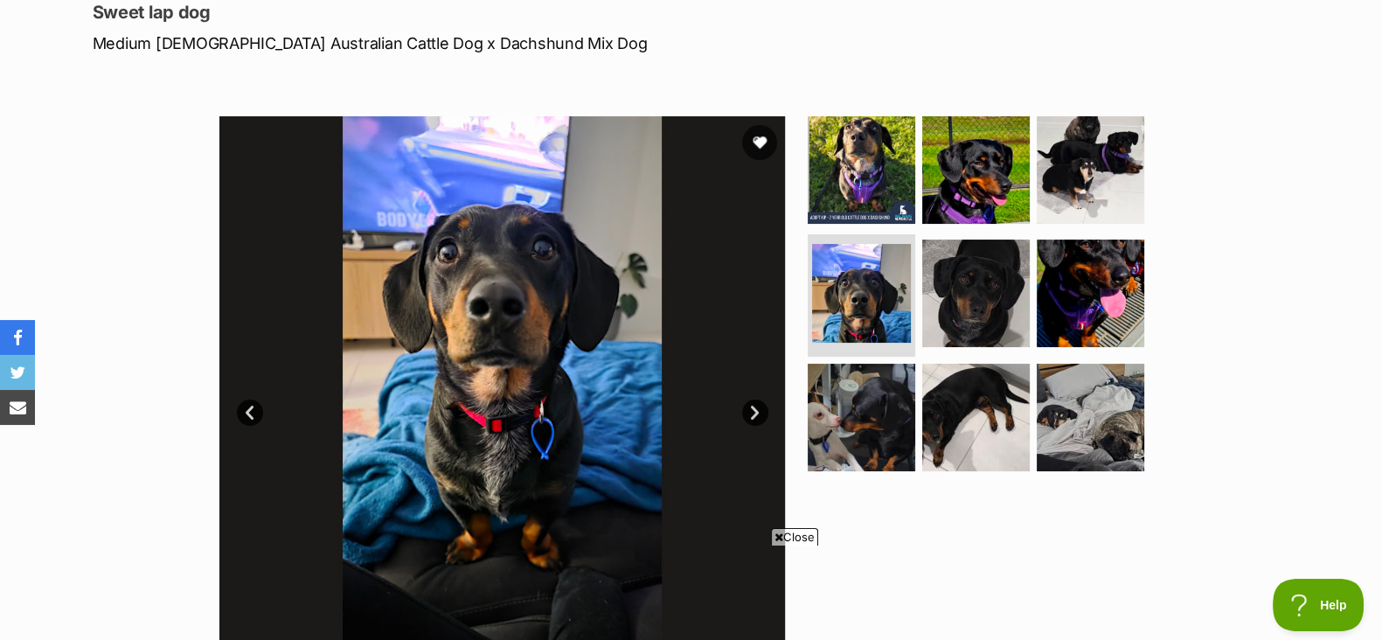
click at [748, 399] on link "Next" at bounding box center [755, 412] width 26 height 26
